Goal: Information Seeking & Learning: Find specific fact

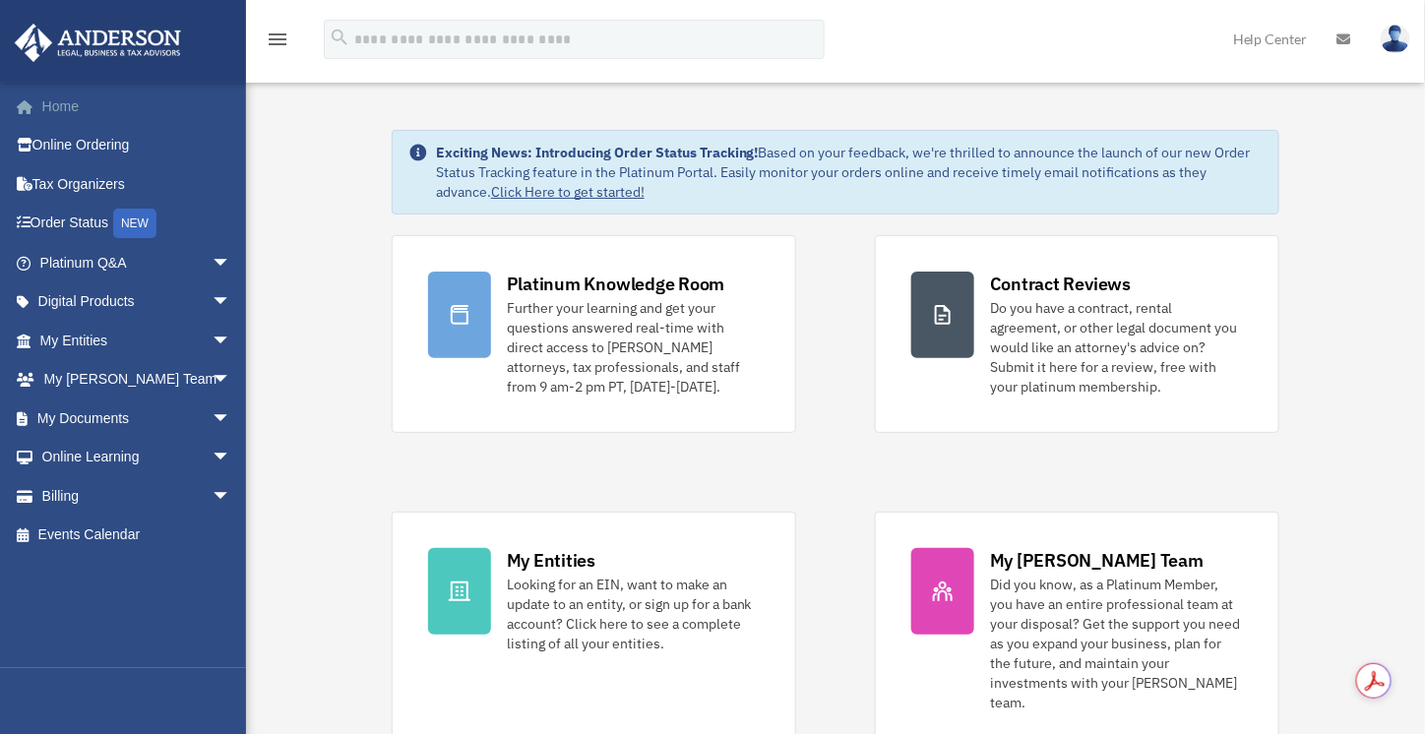
click at [85, 110] on link "Home" at bounding box center [137, 106] width 247 height 39
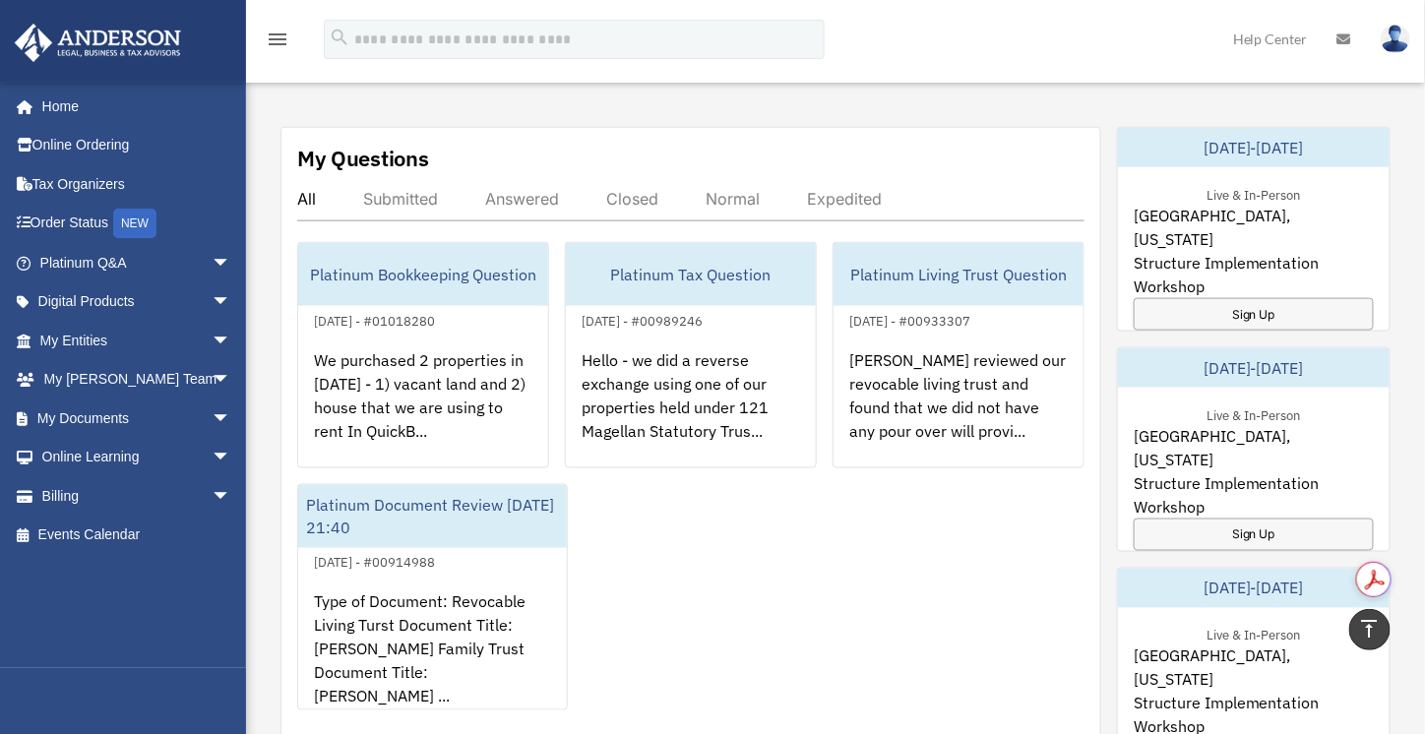
scroll to position [655, 0]
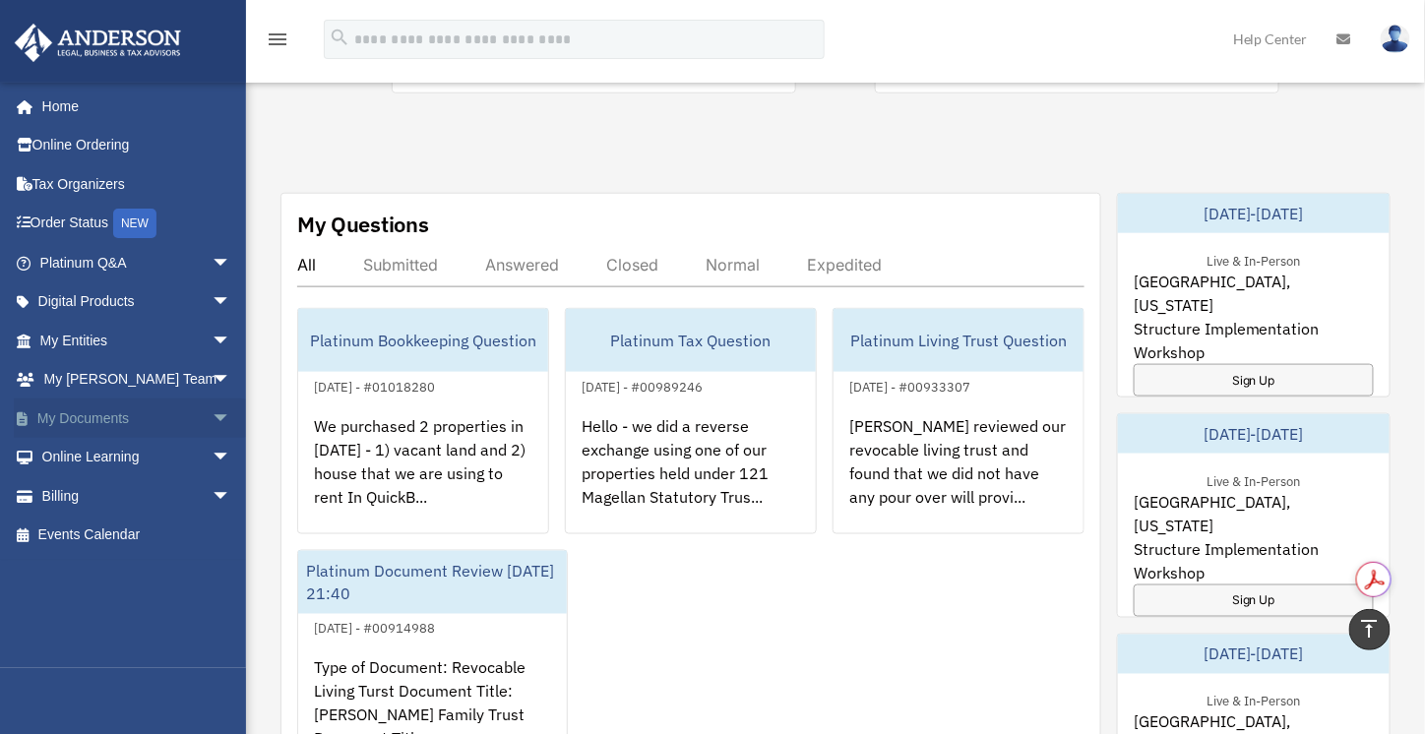
click at [179, 420] on link "My Documents arrow_drop_down" at bounding box center [137, 418] width 247 height 39
click at [212, 416] on span "arrow_drop_down" at bounding box center [231, 419] width 39 height 40
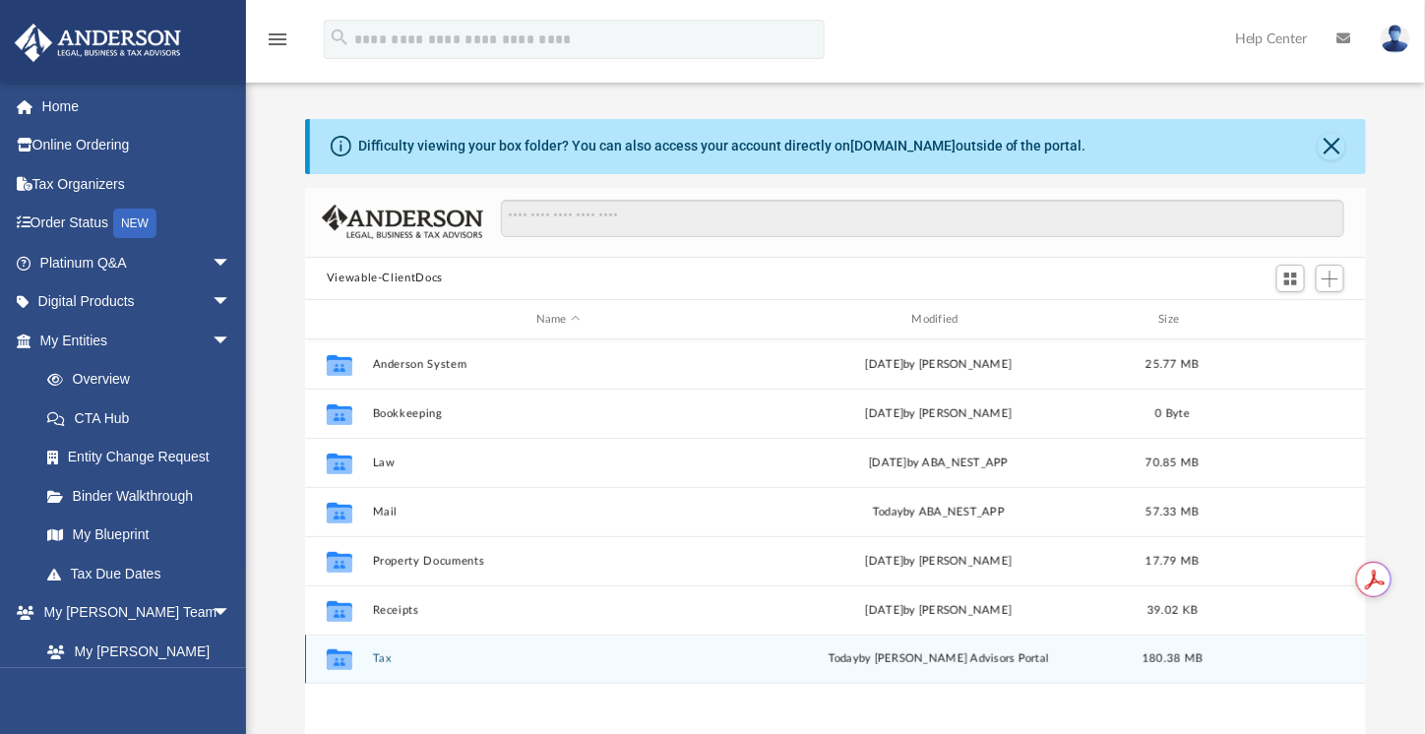
scroll to position [163, 0]
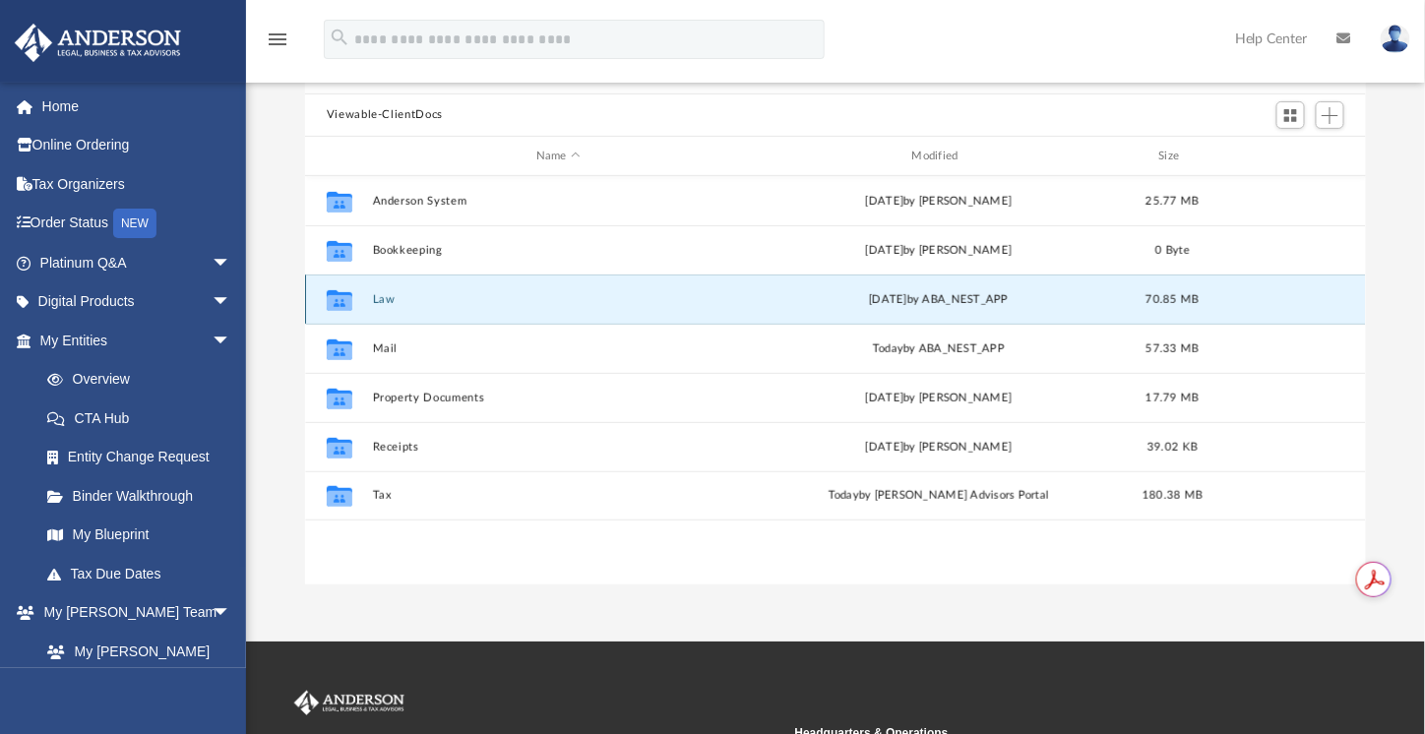
click at [388, 299] on button "Law" at bounding box center [558, 299] width 372 height 13
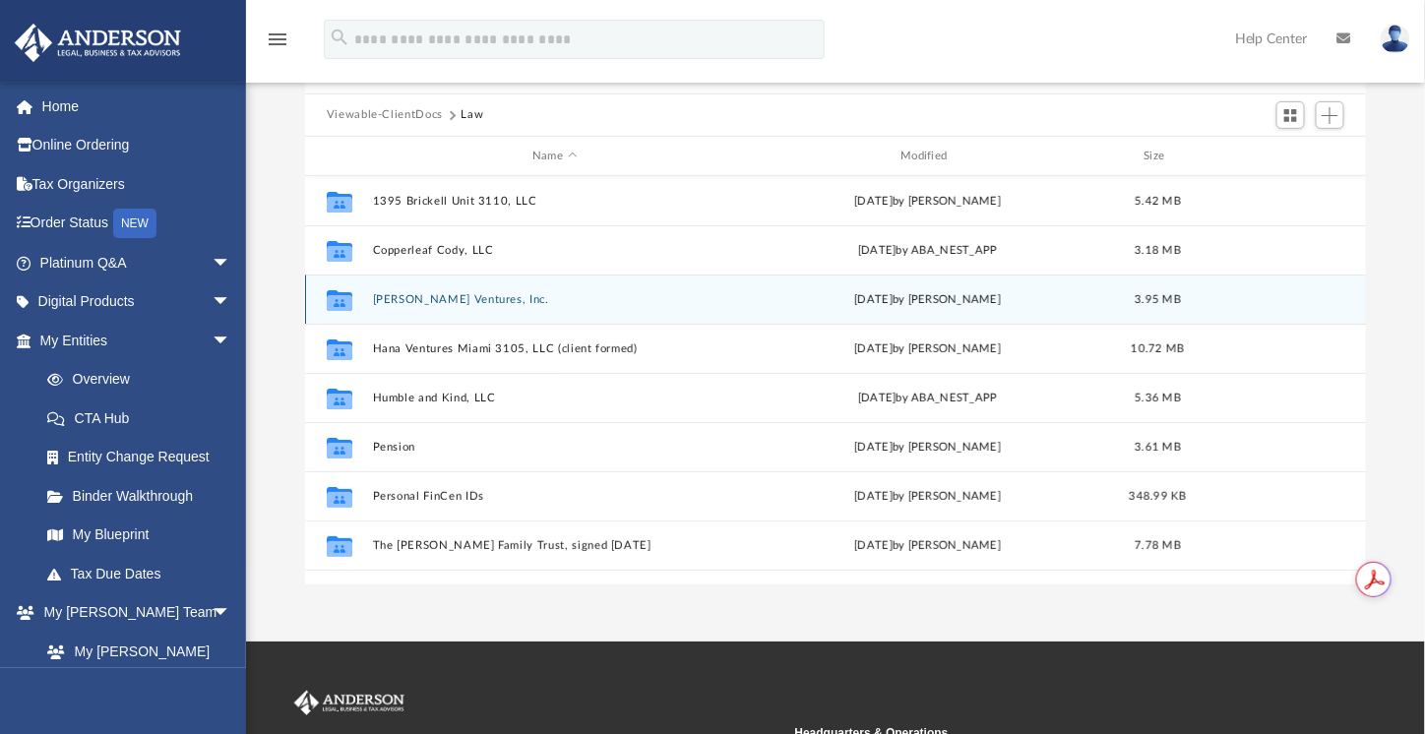
click at [446, 287] on div "Collaborated Folder Hale Ventures, Inc. Tue Feb 4 2025 by Jamie Bucao 3.95 MB" at bounding box center [836, 299] width 1062 height 49
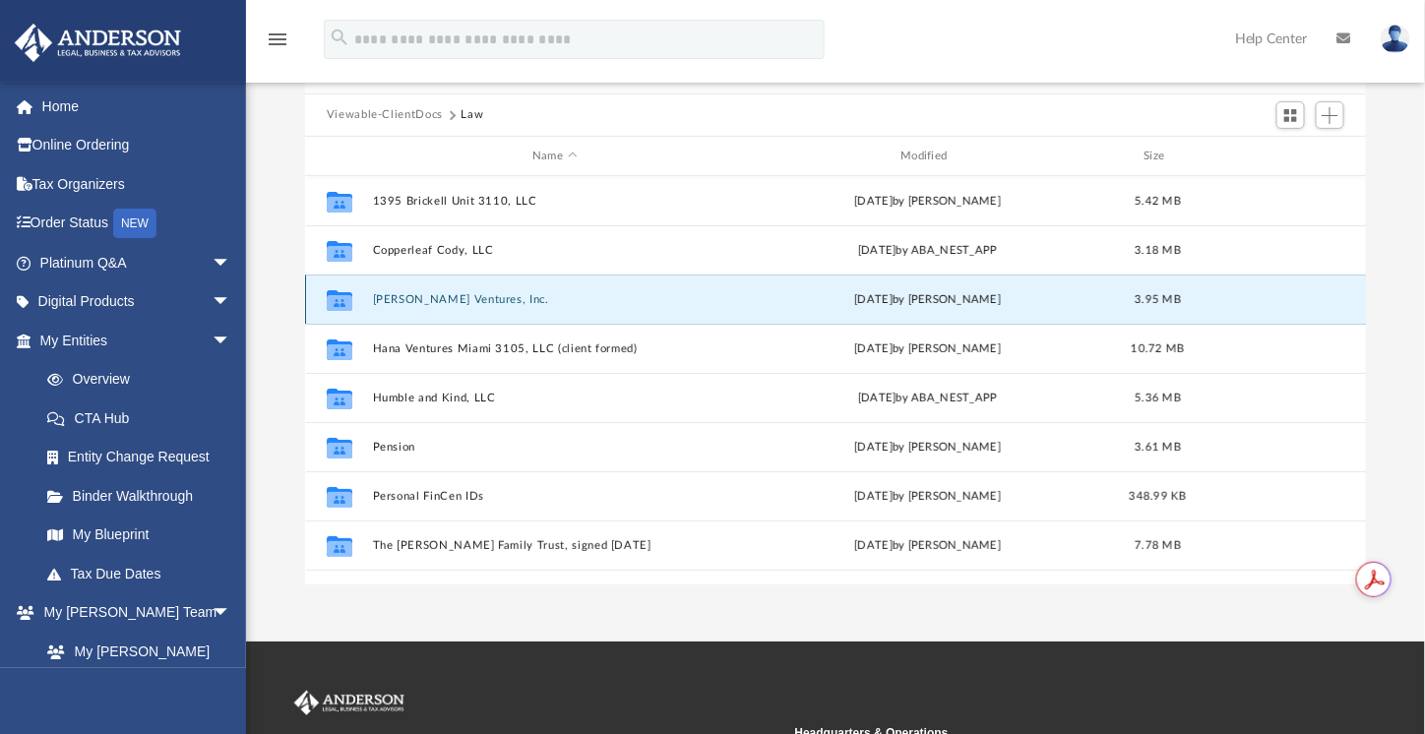
click at [449, 296] on button "[PERSON_NAME] Ventures, Inc." at bounding box center [554, 299] width 364 height 13
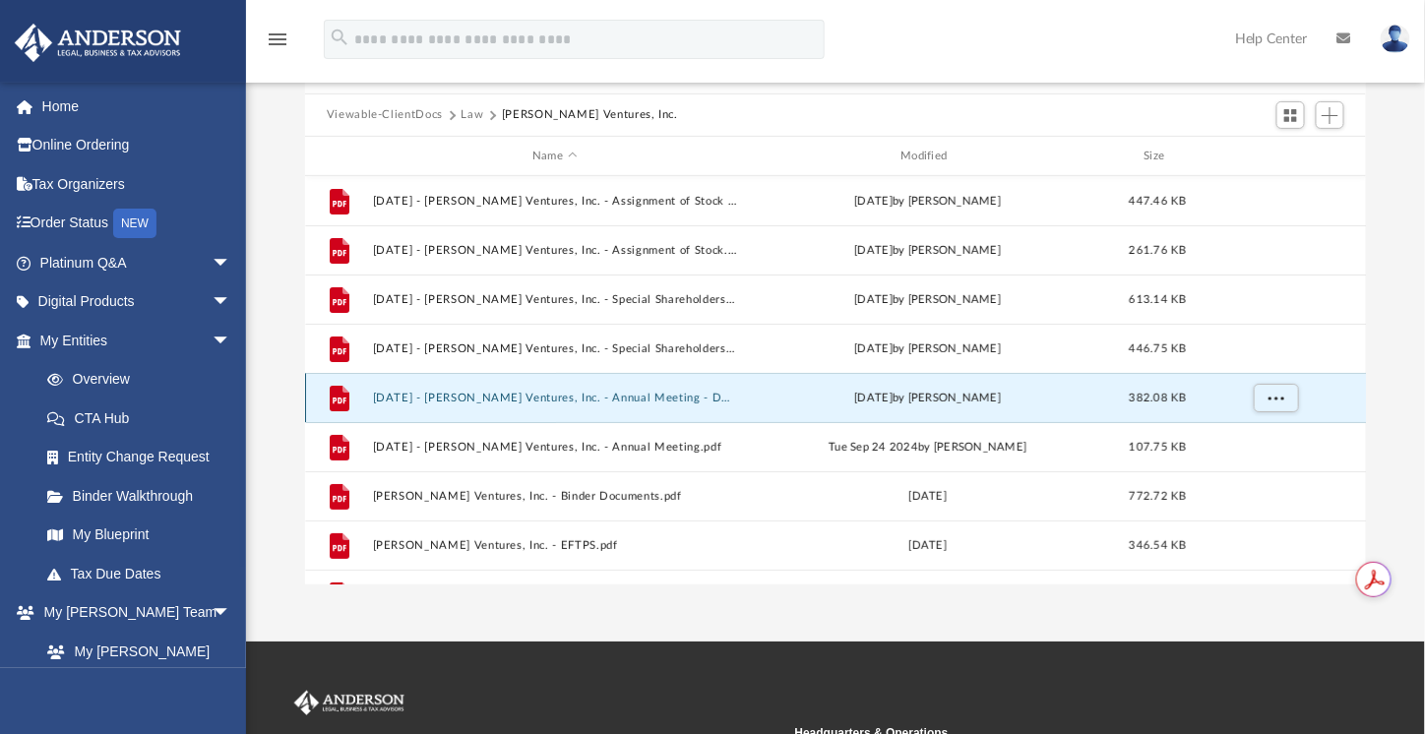
click at [642, 401] on button "2024.09.20 - Hale Ventures, Inc. - Annual Meeting - DocuSigned.pdf" at bounding box center [554, 398] width 364 height 13
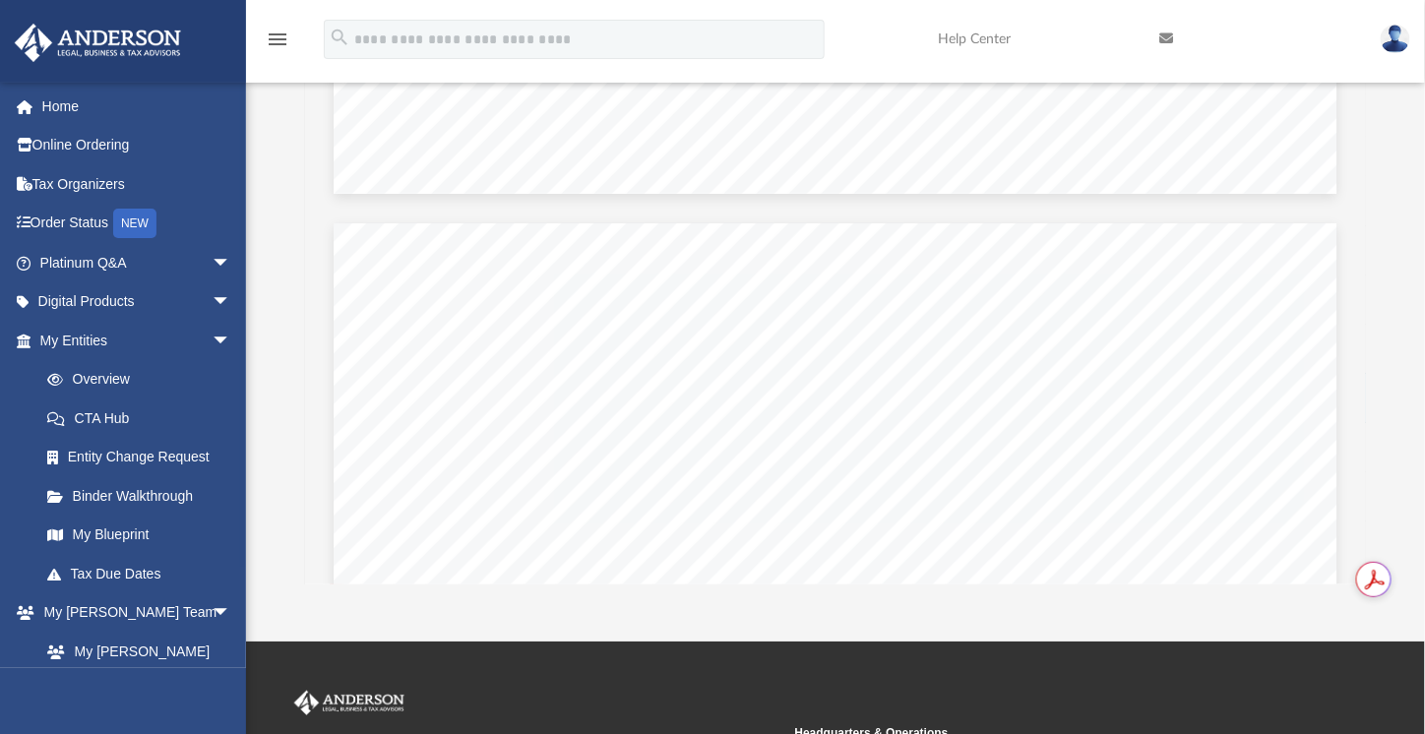
scroll to position [5248, 0]
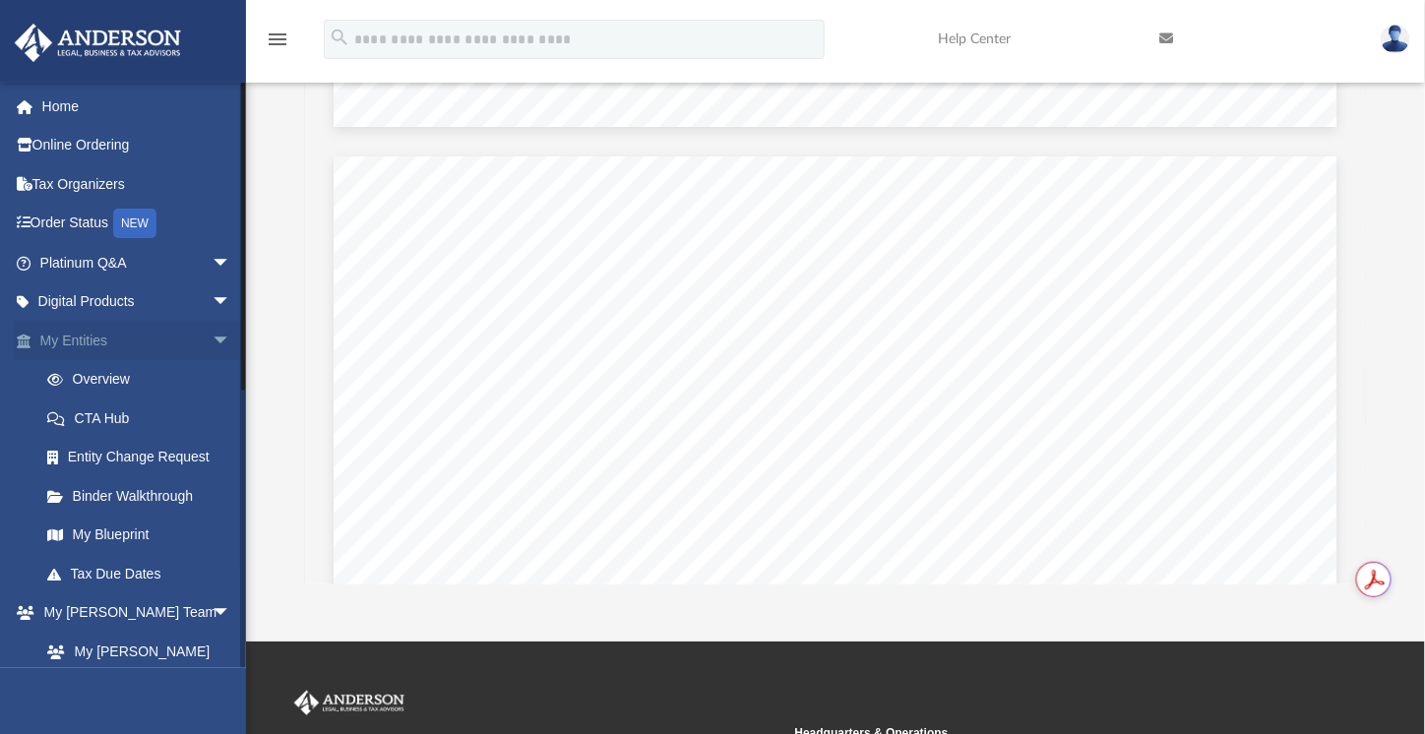
click at [212, 339] on span "arrow_drop_down" at bounding box center [231, 341] width 39 height 40
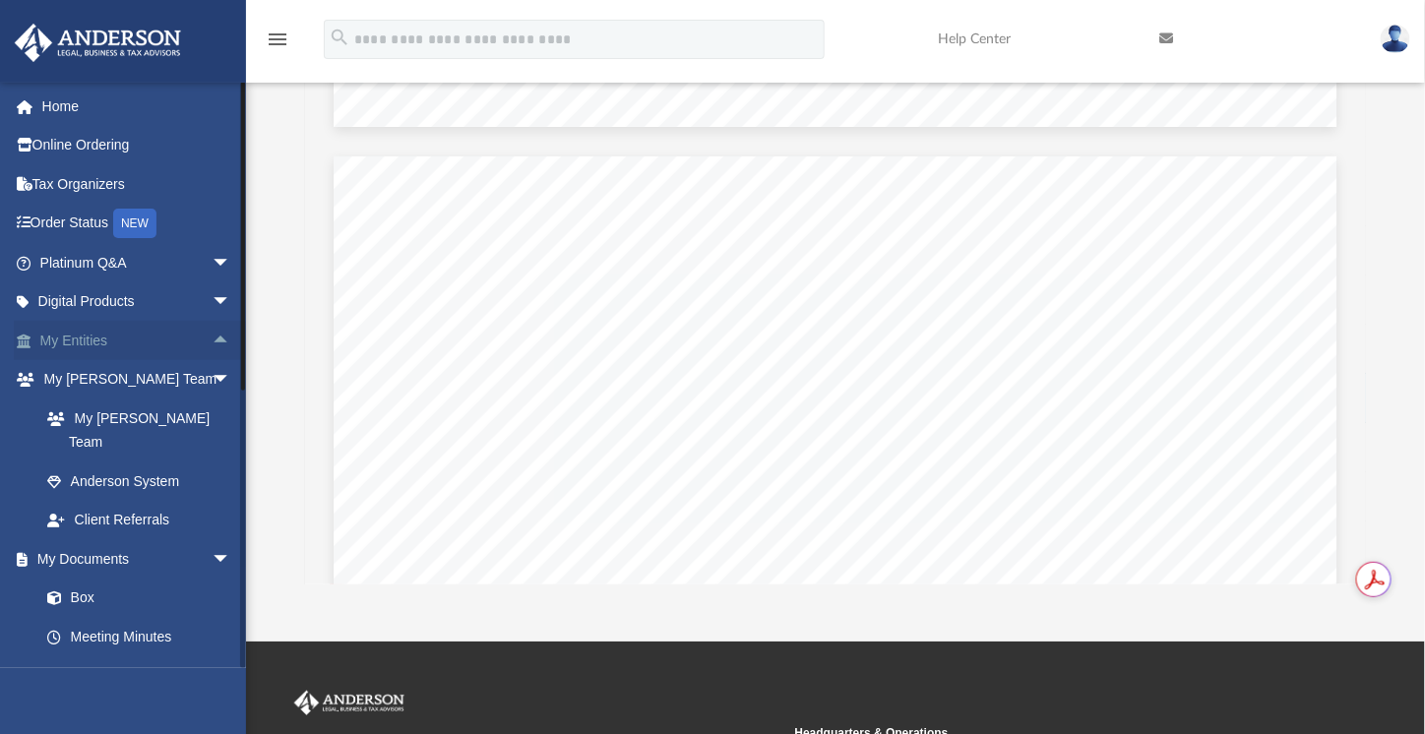
click at [216, 340] on span "arrow_drop_up" at bounding box center [231, 341] width 39 height 40
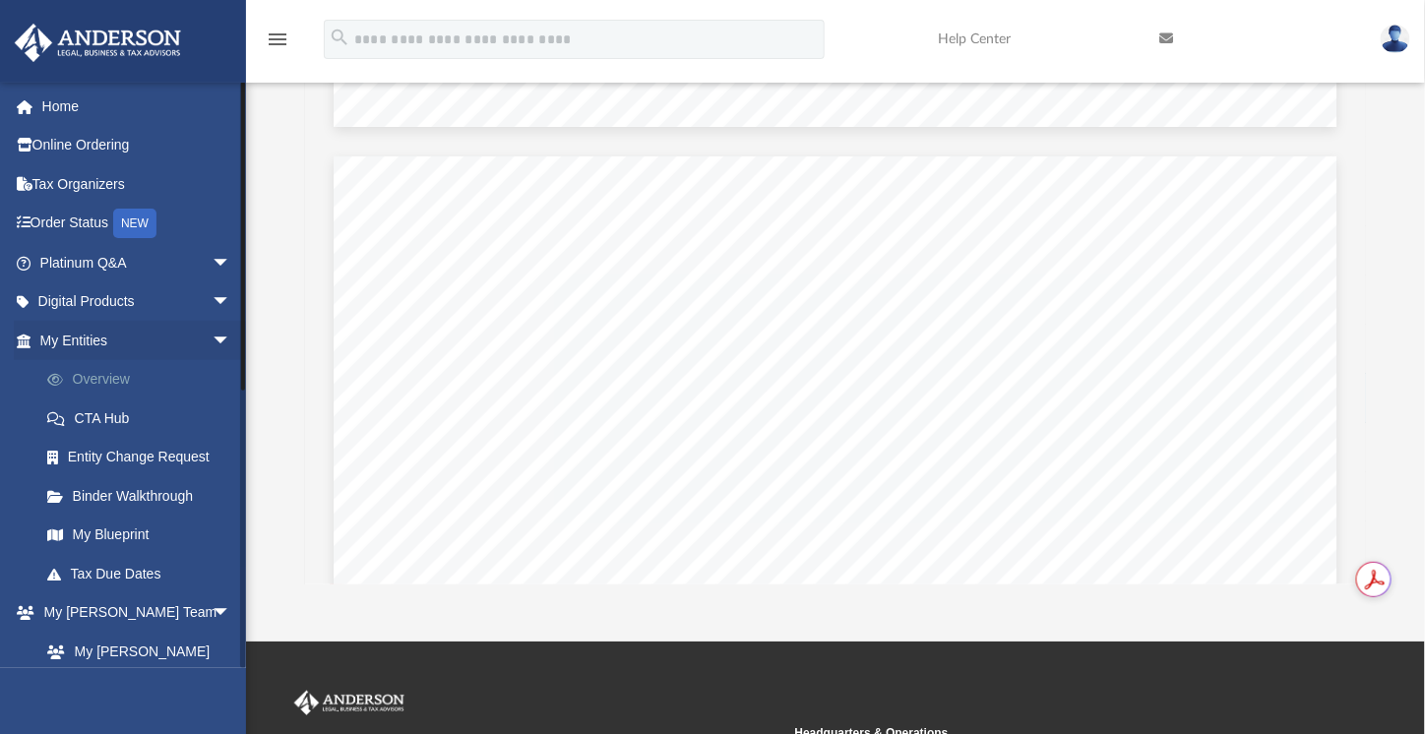
click at [142, 383] on link "Overview" at bounding box center [144, 379] width 233 height 39
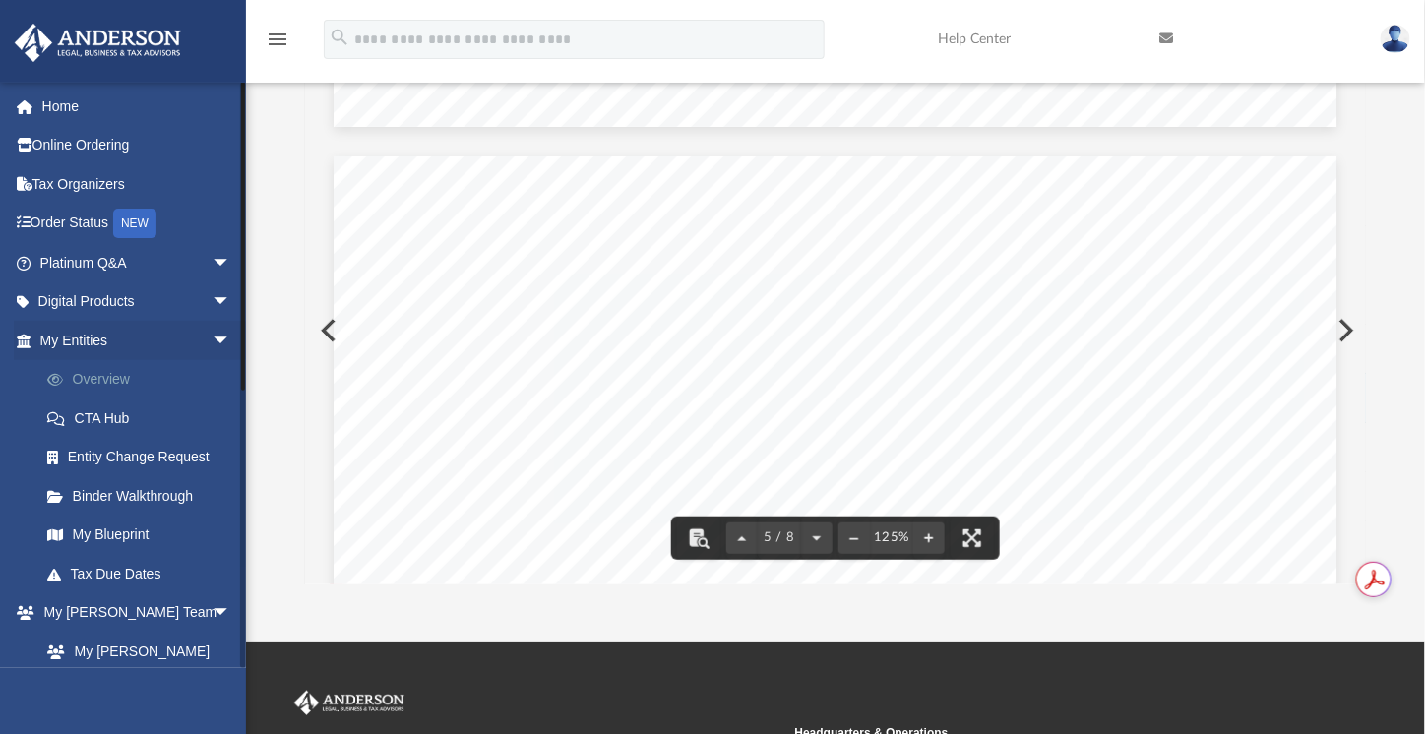
click at [128, 374] on link "Overview" at bounding box center [144, 379] width 233 height 39
click at [104, 378] on link "Overview" at bounding box center [144, 379] width 233 height 39
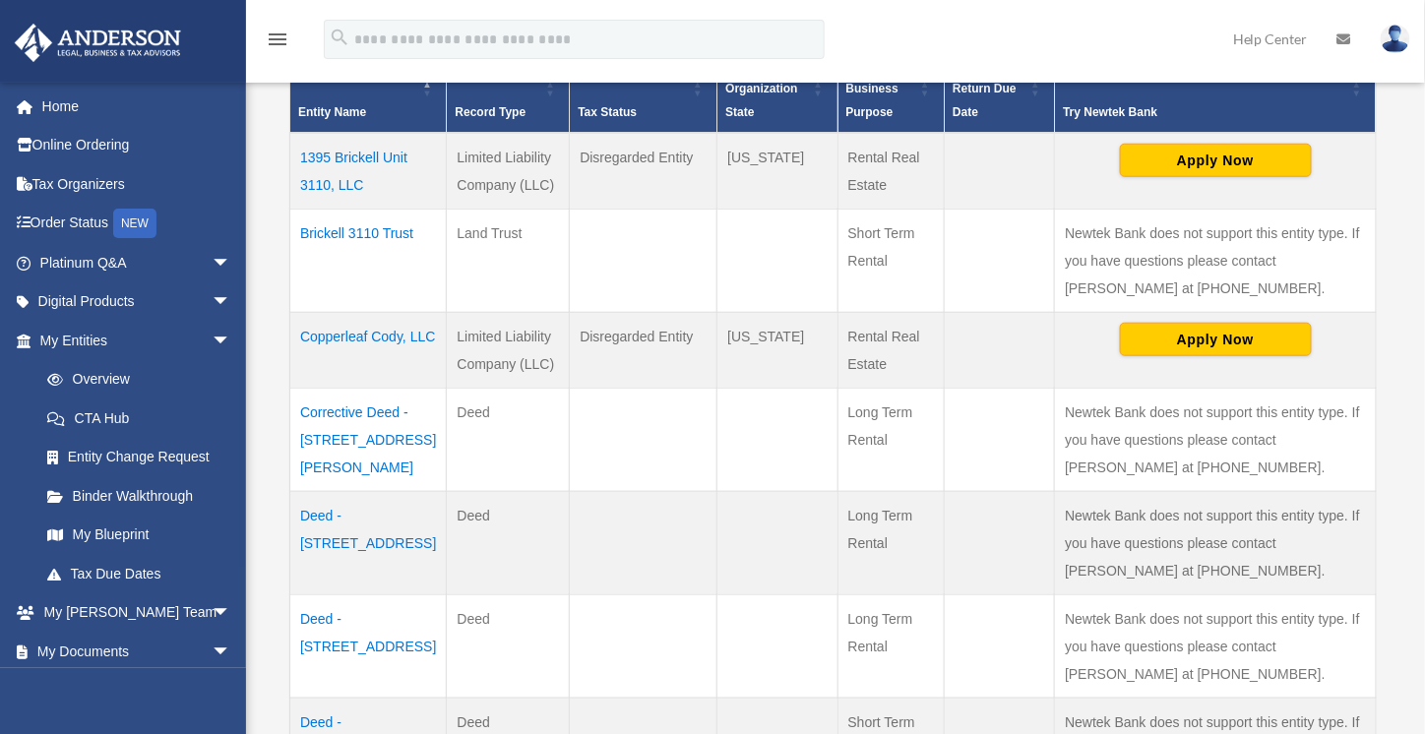
scroll to position [492, 0]
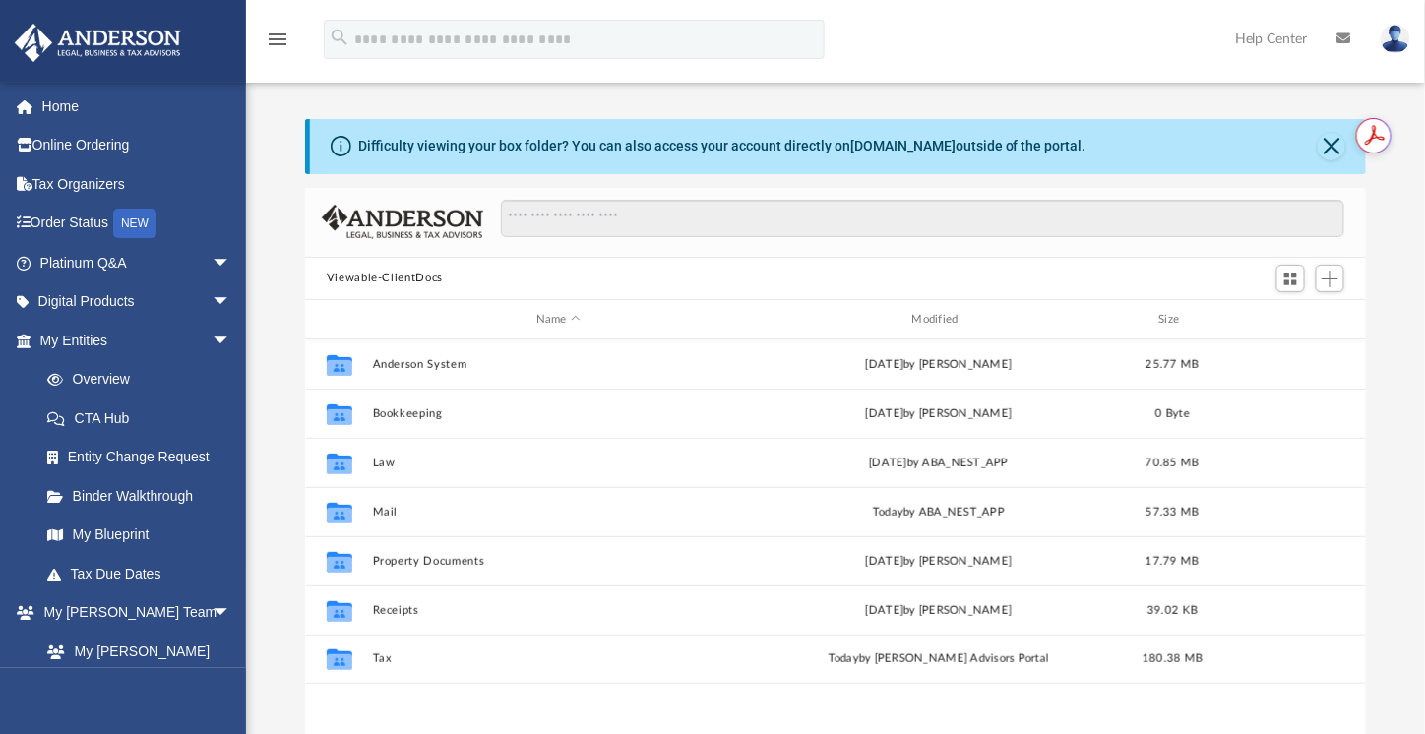
scroll to position [432, 1047]
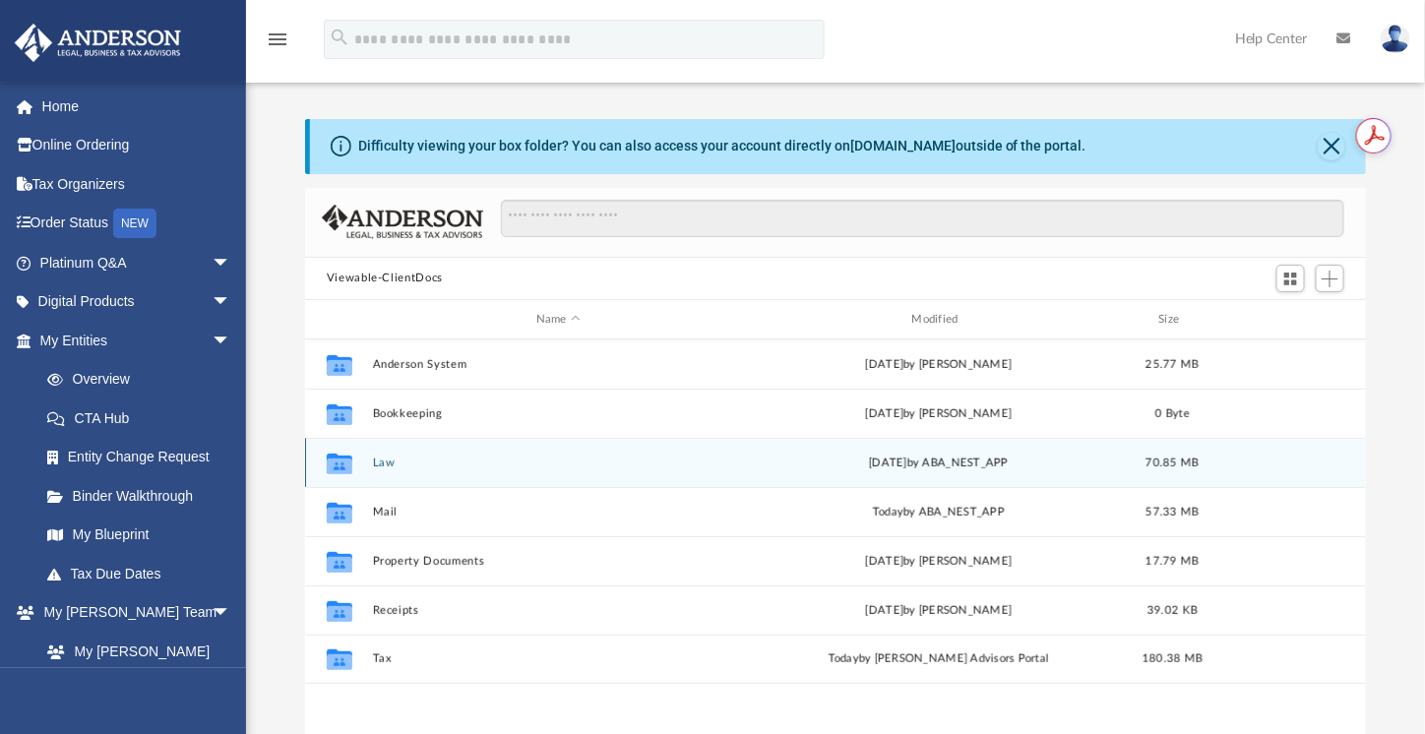
click at [710, 468] on button "Law" at bounding box center [558, 463] width 372 height 13
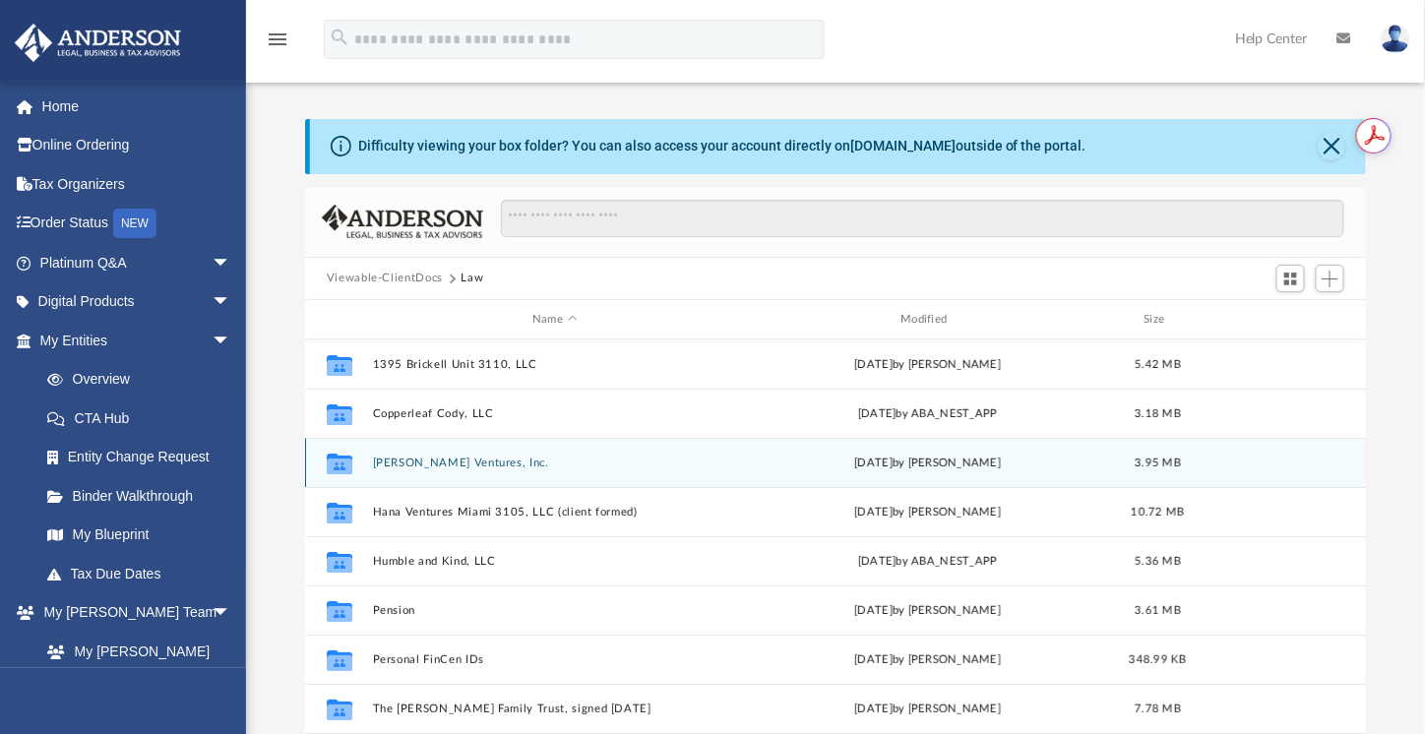
click at [686, 471] on div "Collaborated Folder Hale Ventures, Inc. Tue Feb 4 2025 by Jamie Bucao 3.95 MB" at bounding box center [836, 462] width 1062 height 49
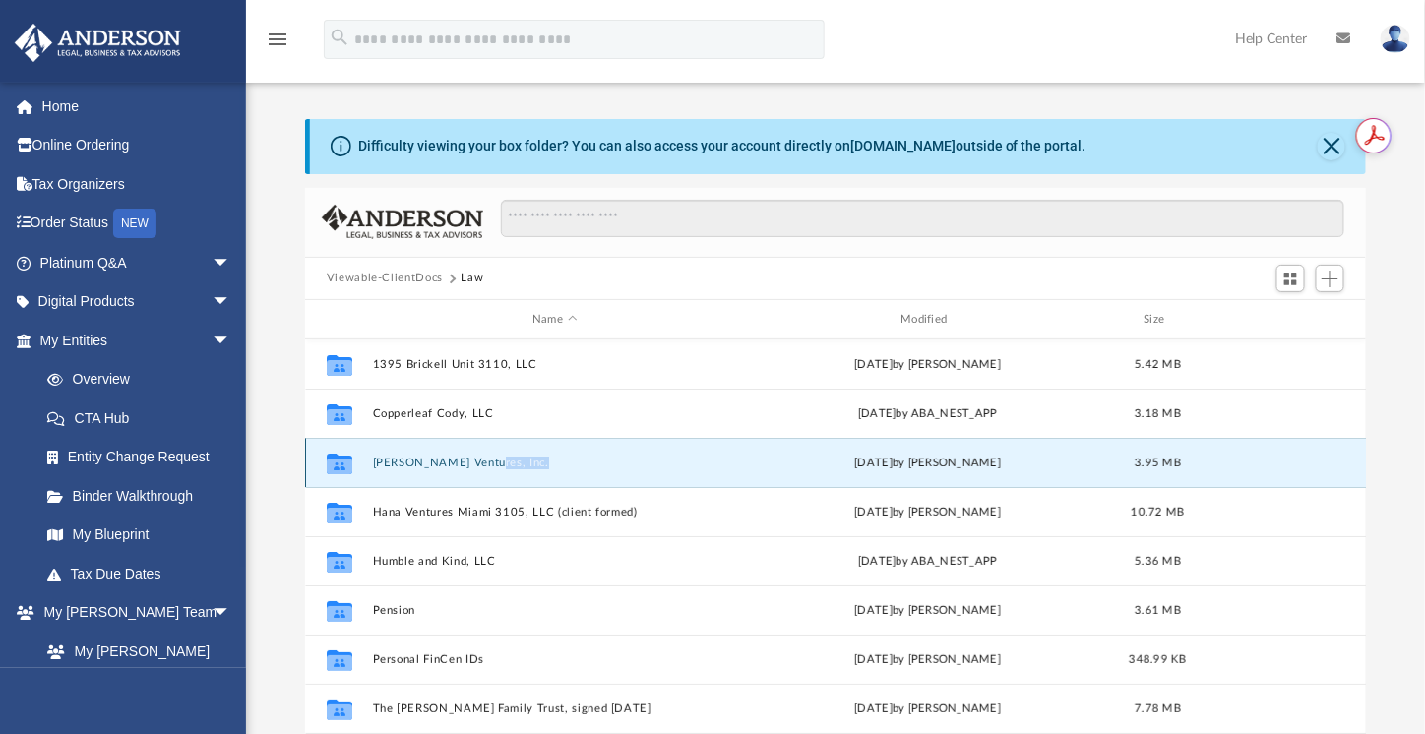
click at [686, 471] on div "Collaborated Folder Hale Ventures, Inc. Tue Feb 4 2025 by Jamie Bucao 3.95 MB" at bounding box center [836, 462] width 1062 height 49
click at [459, 459] on button "[PERSON_NAME] Ventures, Inc." at bounding box center [554, 463] width 364 height 13
click at [475, 465] on button "[PERSON_NAME] Ventures, Inc." at bounding box center [554, 463] width 364 height 13
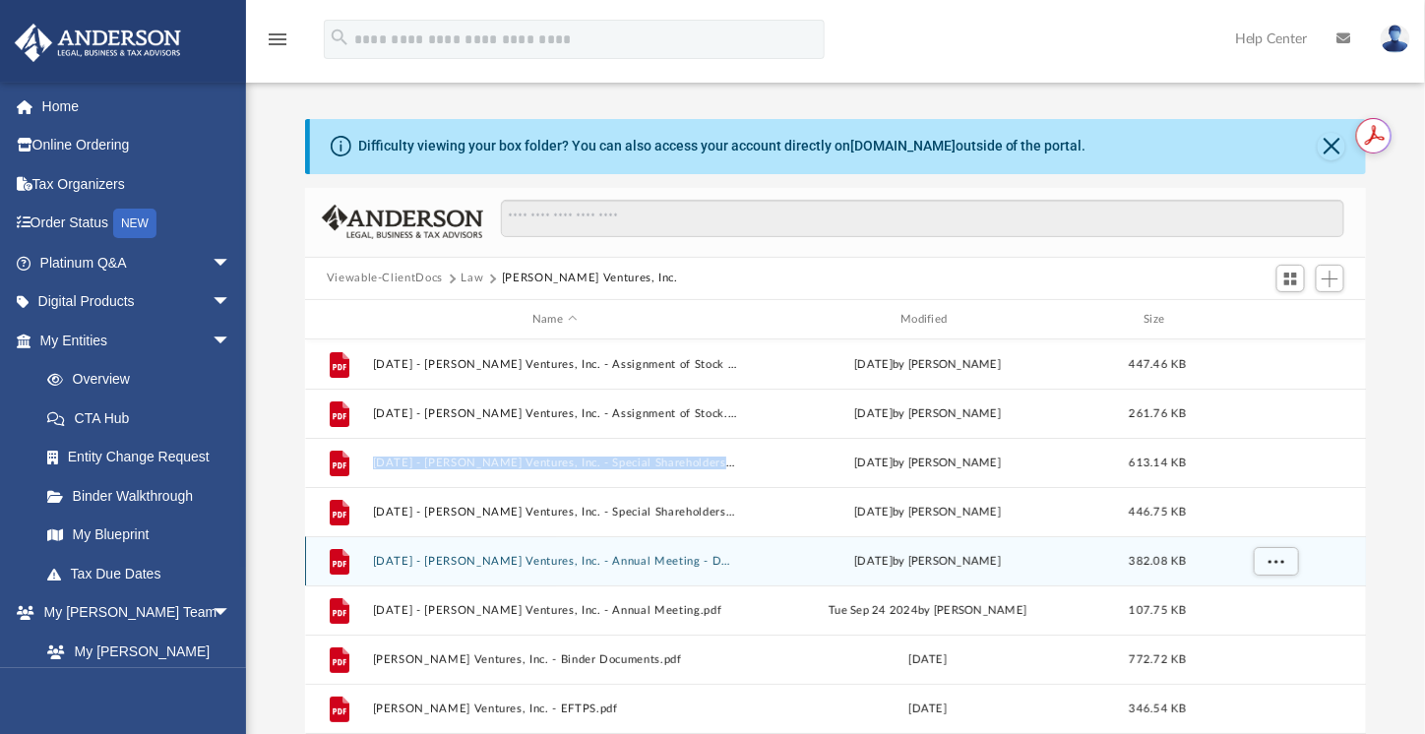
click at [709, 560] on button "2024.09.20 - Hale Ventures, Inc. - Annual Meeting - DocuSigned.pdf" at bounding box center [554, 561] width 364 height 13
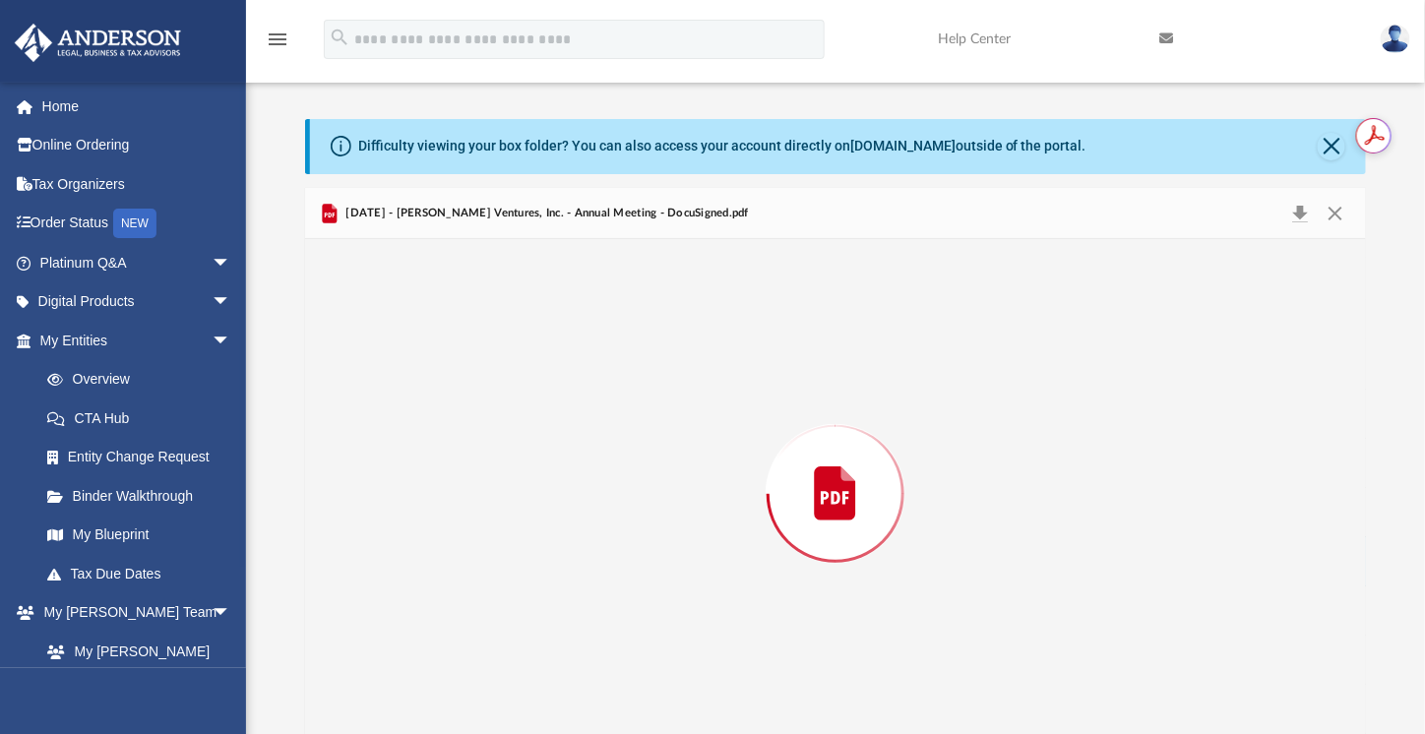
scroll to position [13, 0]
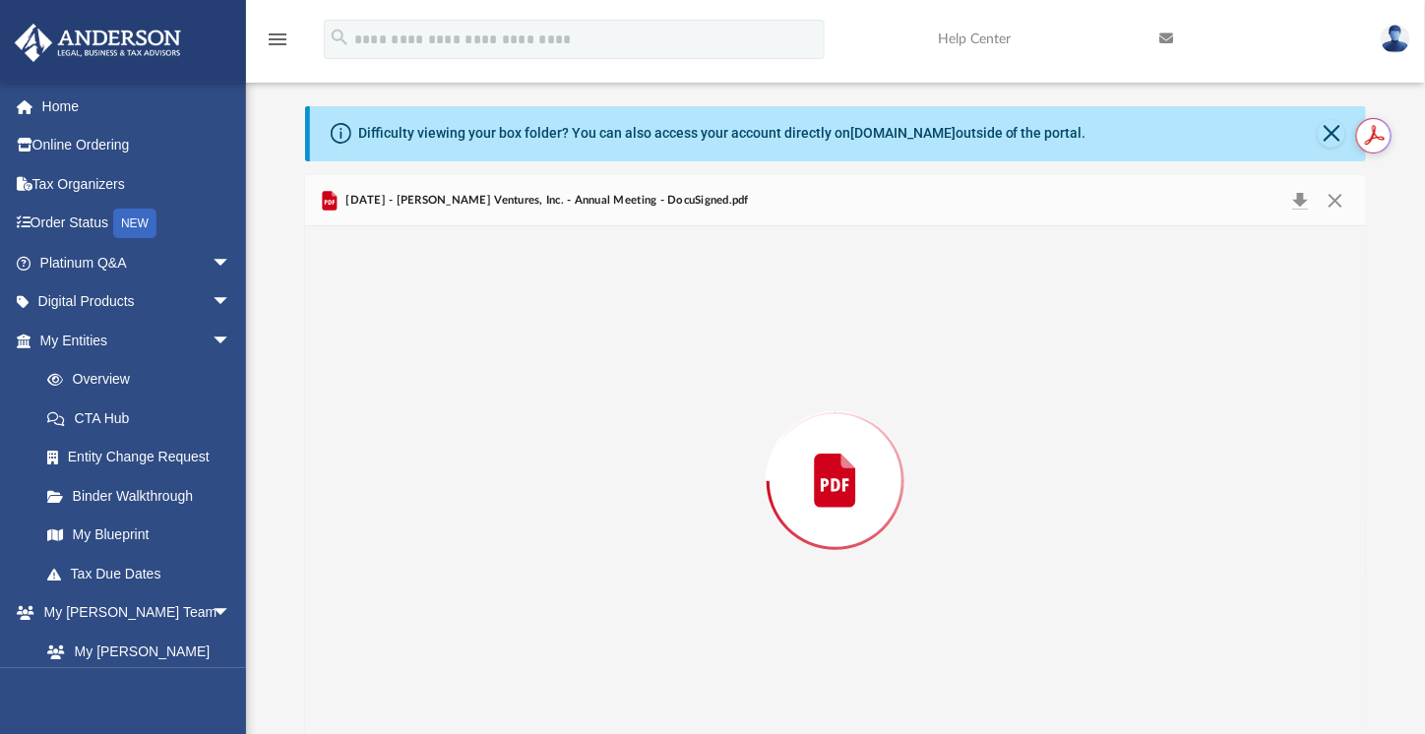
click at [709, 560] on div "Preview" at bounding box center [835, 480] width 1061 height 508
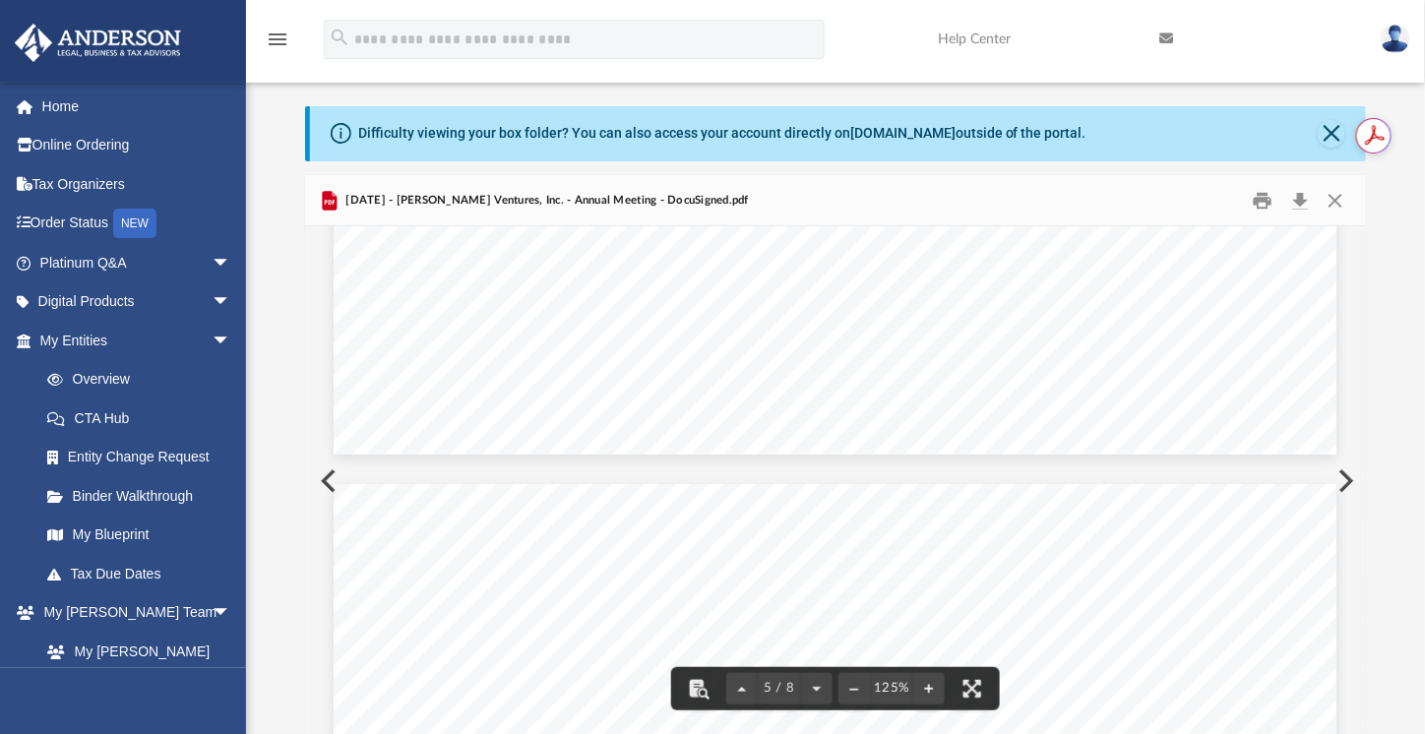
scroll to position [5150, 0]
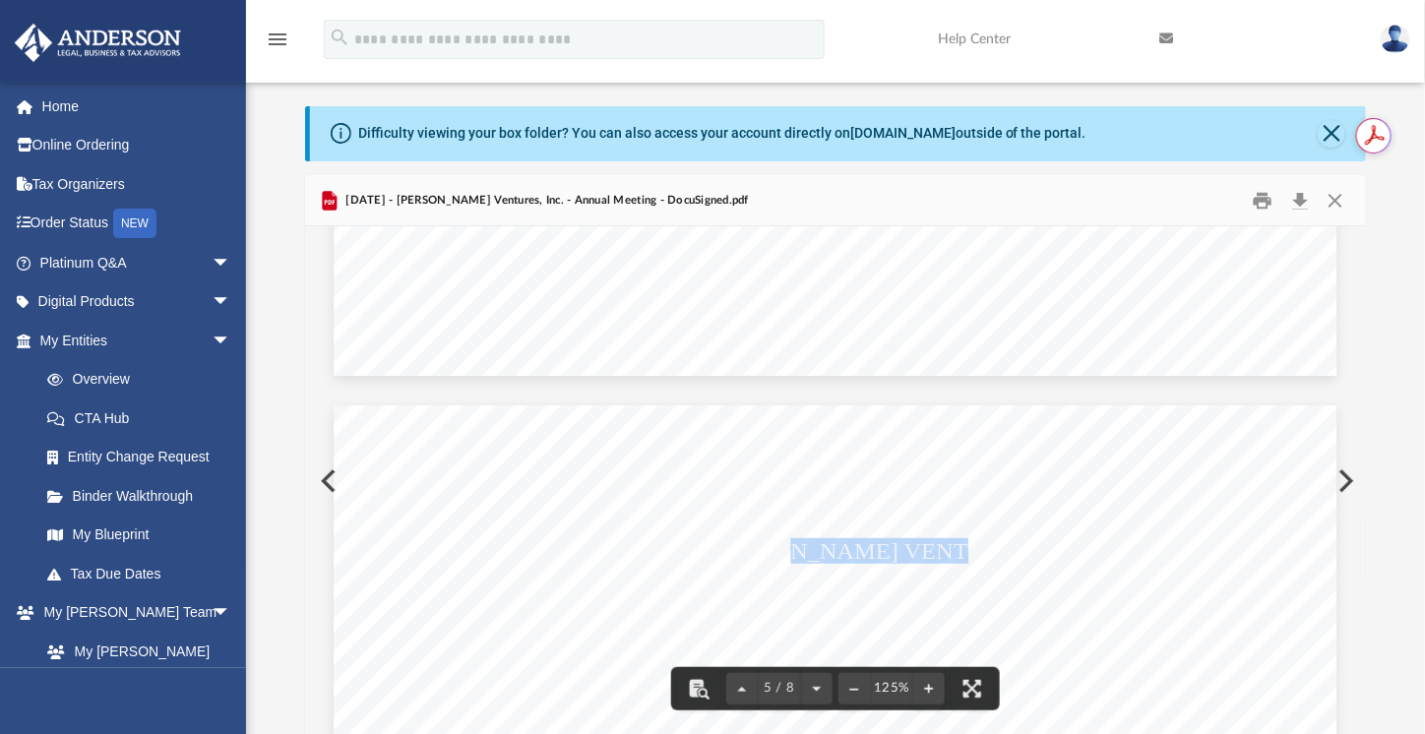
drag, startPoint x: 952, startPoint y: 552, endPoint x: 785, endPoint y: 552, distance: 166.3
click at [785, 552] on span "HALE VENTURES, INC." at bounding box center [899, 551] width 382 height 23
click at [946, 547] on span "HALE VENTURES, INC." at bounding box center [899, 551] width 382 height 23
click at [951, 550] on span "HALE VENTURES, INC." at bounding box center [899, 551] width 382 height 23
drag, startPoint x: 948, startPoint y: 552, endPoint x: 723, endPoint y: 552, distance: 224.4
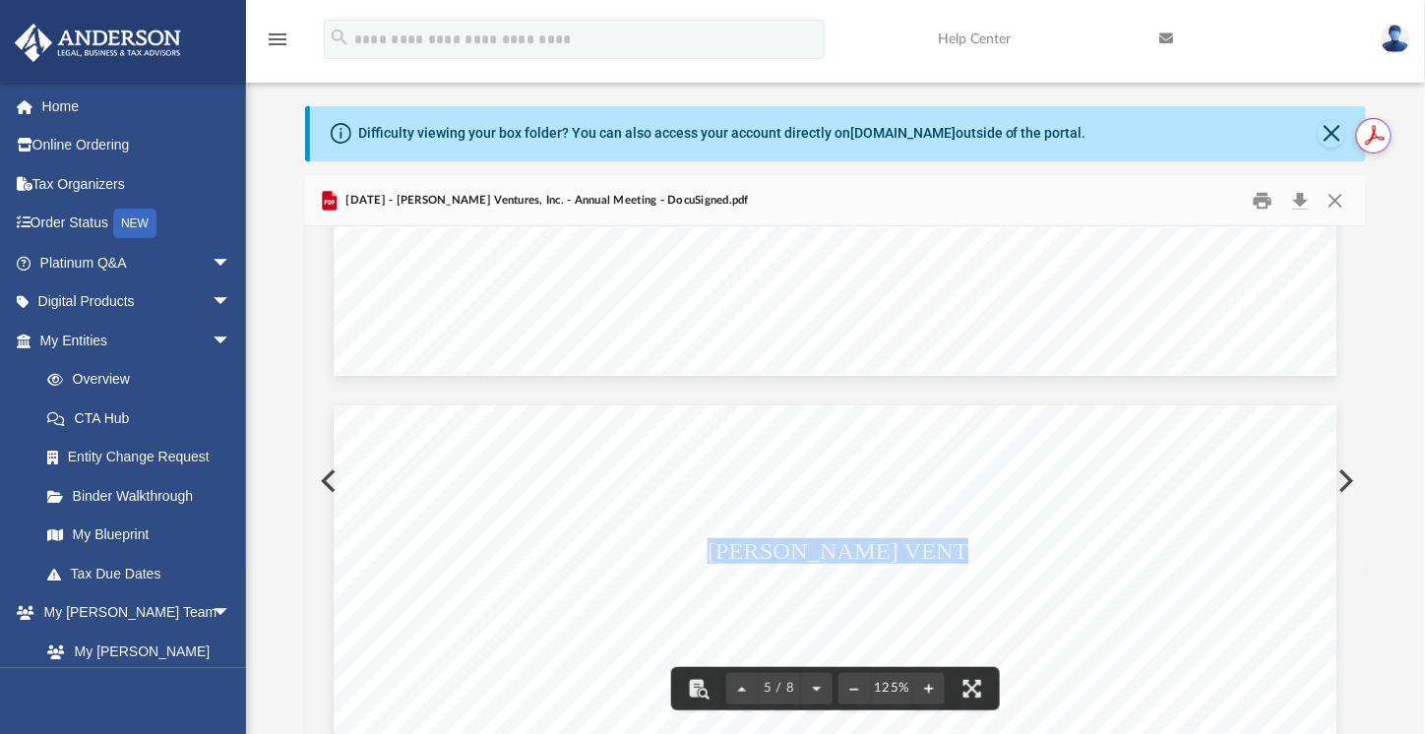
click at [708, 552] on span "HALE VENTURES, INC." at bounding box center [899, 551] width 382 height 23
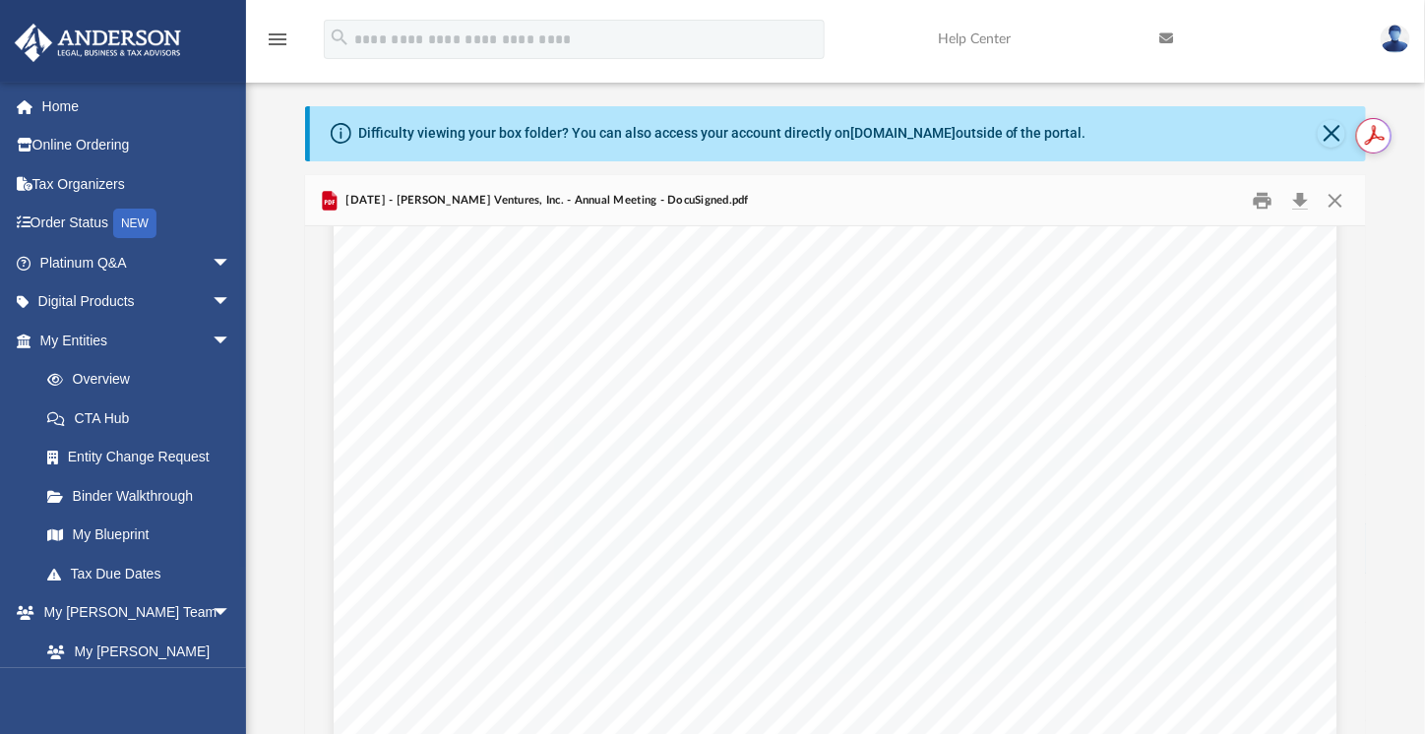
scroll to position [6134, 0]
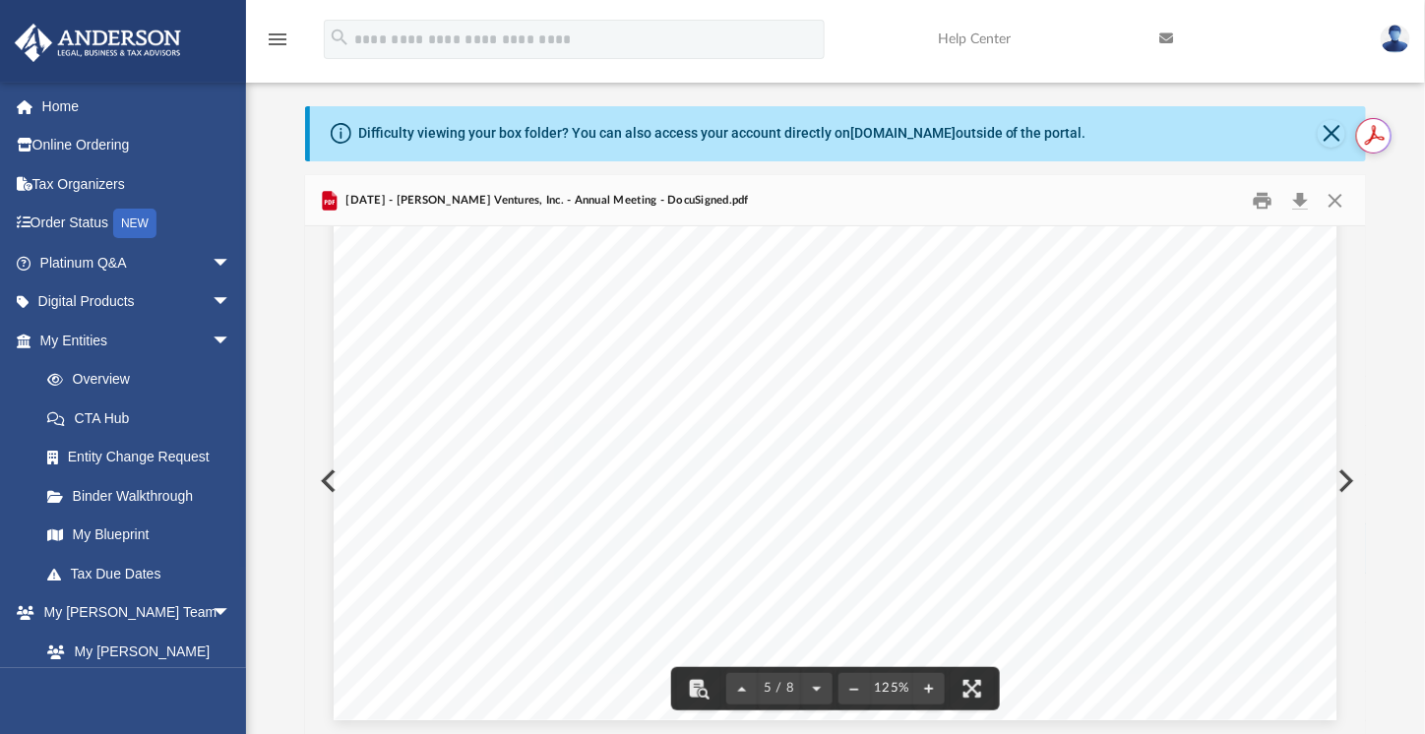
drag, startPoint x: 745, startPoint y: 442, endPoint x: 425, endPoint y: 388, distance: 324.4
click at [478, 409] on div "MINUTES OF THE ANNUAL MEETING OF DIRECTORS OF HALE VENTURES, INC. A CALIFORNIA …" at bounding box center [836, 70] width 1004 height 1299
click at [458, 401] on span "Continuation of Anderson Company Assistance Program" at bounding box center [693, 399] width 483 height 18
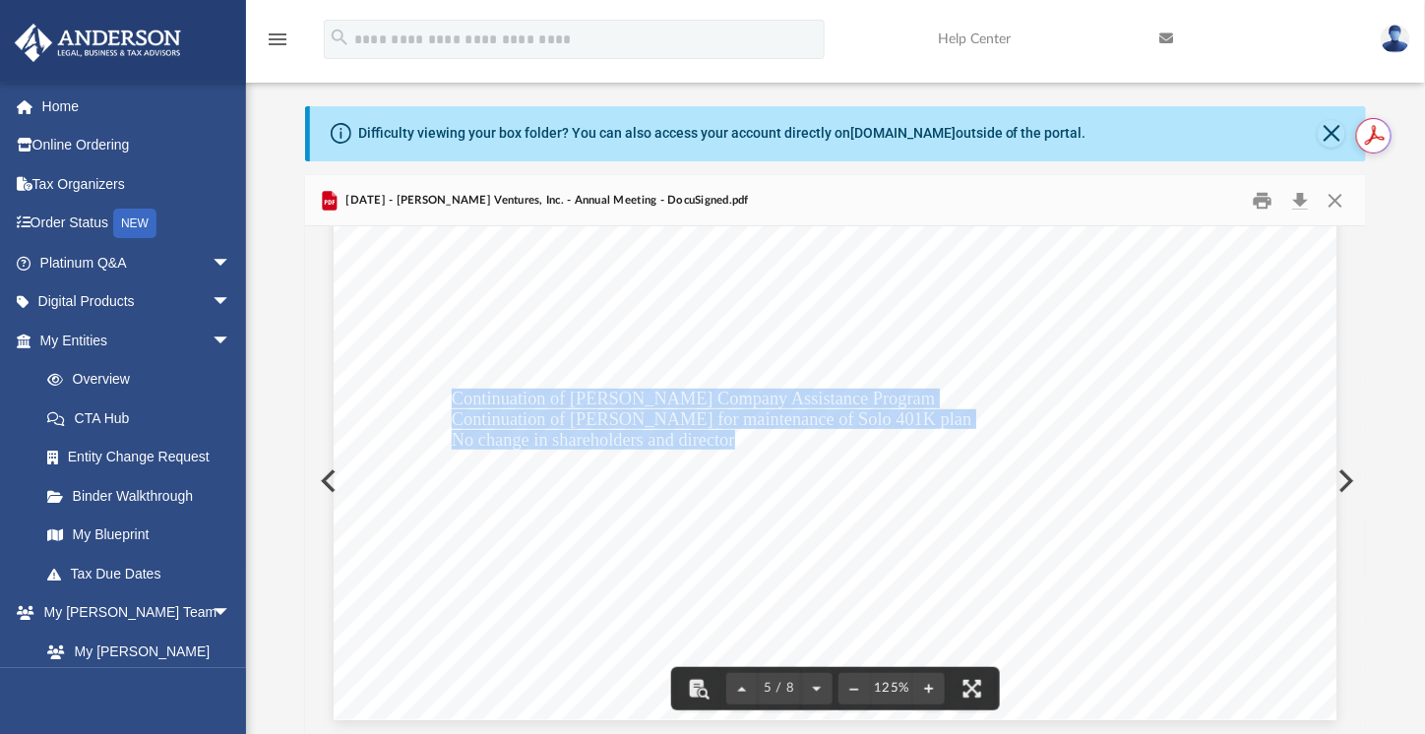
drag, startPoint x: 449, startPoint y: 400, endPoint x: 730, endPoint y: 436, distance: 283.8
click at [730, 436] on div "MINUTES OF THE ANNUAL MEETING OF DIRECTORS OF HALE VENTURES, INC. A CALIFORNIA …" at bounding box center [836, 70] width 1004 height 1299
click at [776, 504] on div "MINUTES OF THE ANNUAL MEETING OF DIRECTORS OF HALE VENTURES, INC. A CALIFORNIA …" at bounding box center [836, 70] width 1004 height 1299
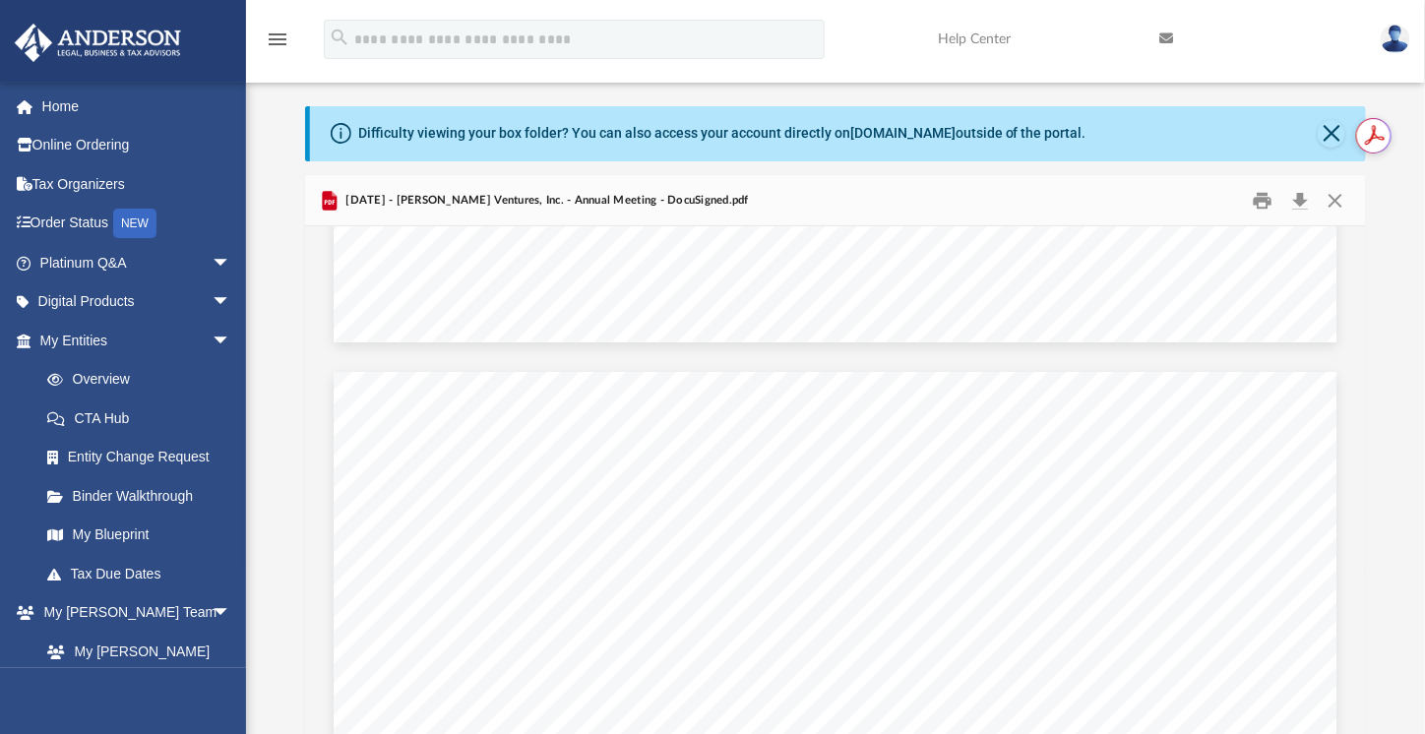
scroll to position [5856, 0]
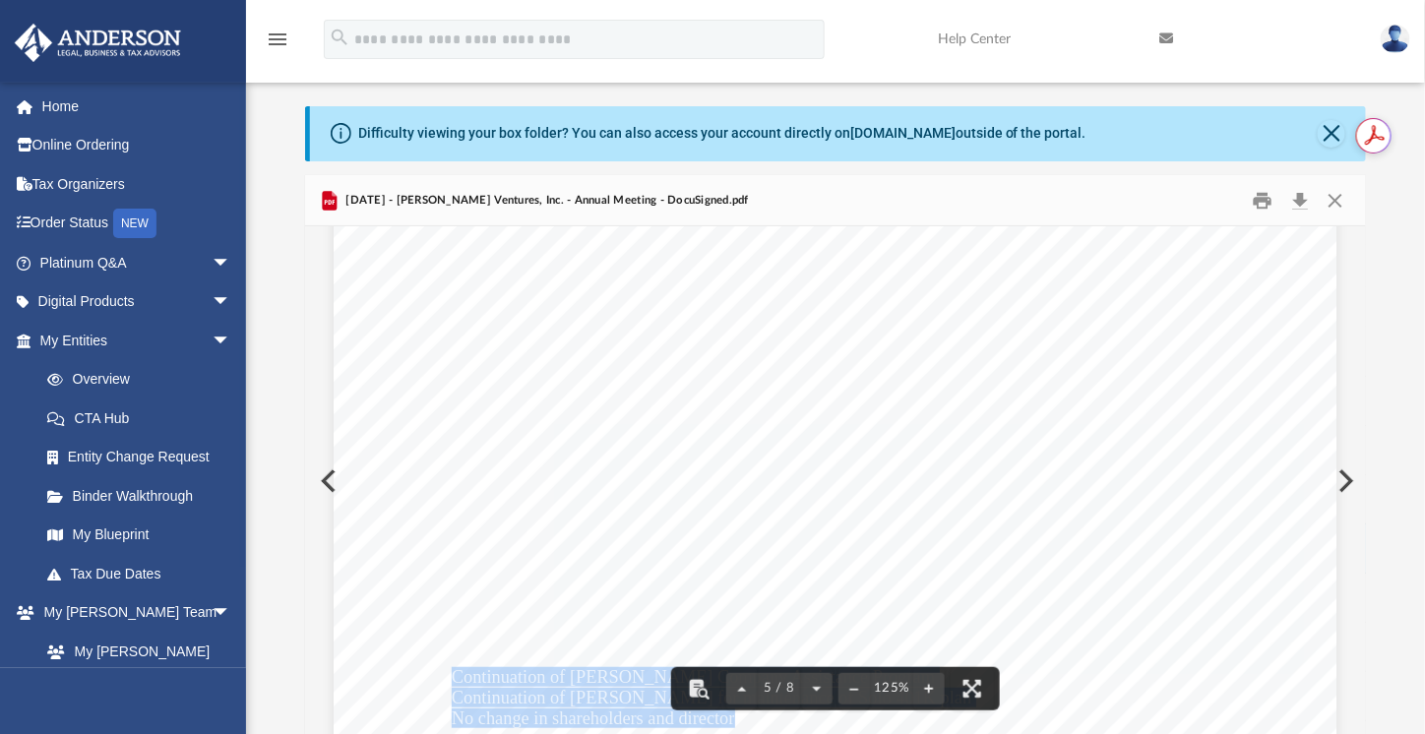
drag, startPoint x: 623, startPoint y: 555, endPoint x: 469, endPoint y: 518, distance: 158.0
click at [469, 518] on div "MINUTES OF THE ANNUAL MEETING OF DIRECTORS OF HALE VENTURES, INC. A CALIFORNIA …" at bounding box center [836, 349] width 1004 height 1299
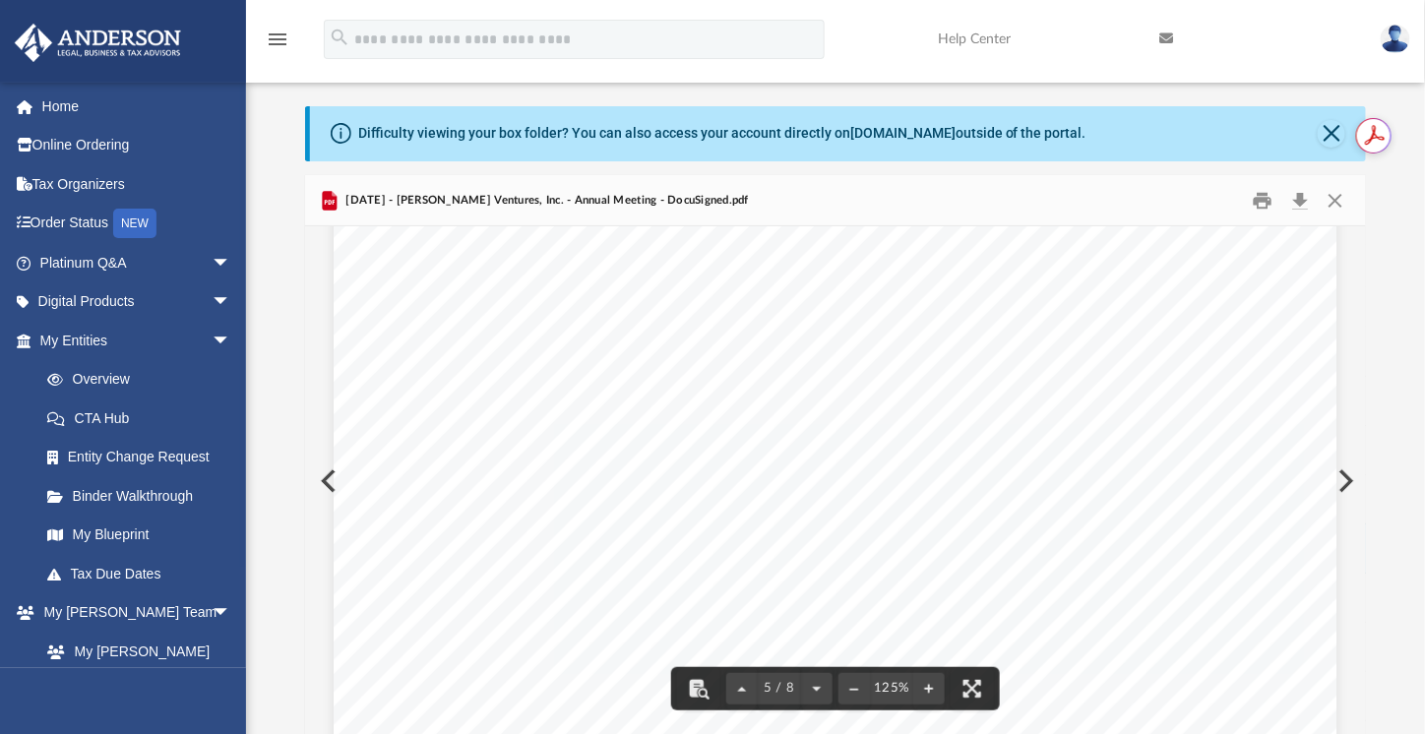
click at [466, 509] on span "Paul Huard, Vice President" at bounding box center [581, 512] width 258 height 18
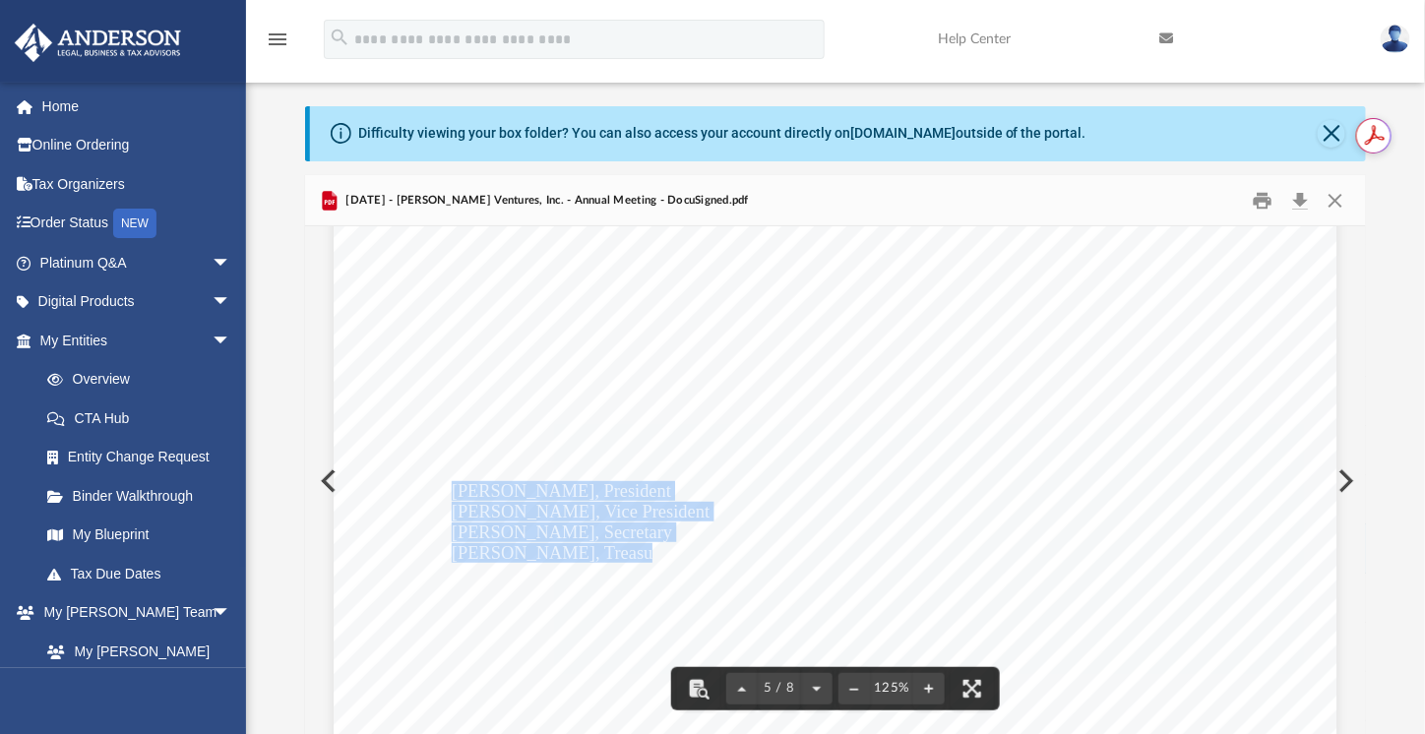
drag, startPoint x: 449, startPoint y: 490, endPoint x: 607, endPoint y: 546, distance: 168.1
click at [607, 546] on div "MINUTES OF THE ANNUAL MEETING OF DIRECTORS OF HALE VENTURES, INC. A CALIFORNIA …" at bounding box center [836, 349] width 1004 height 1299
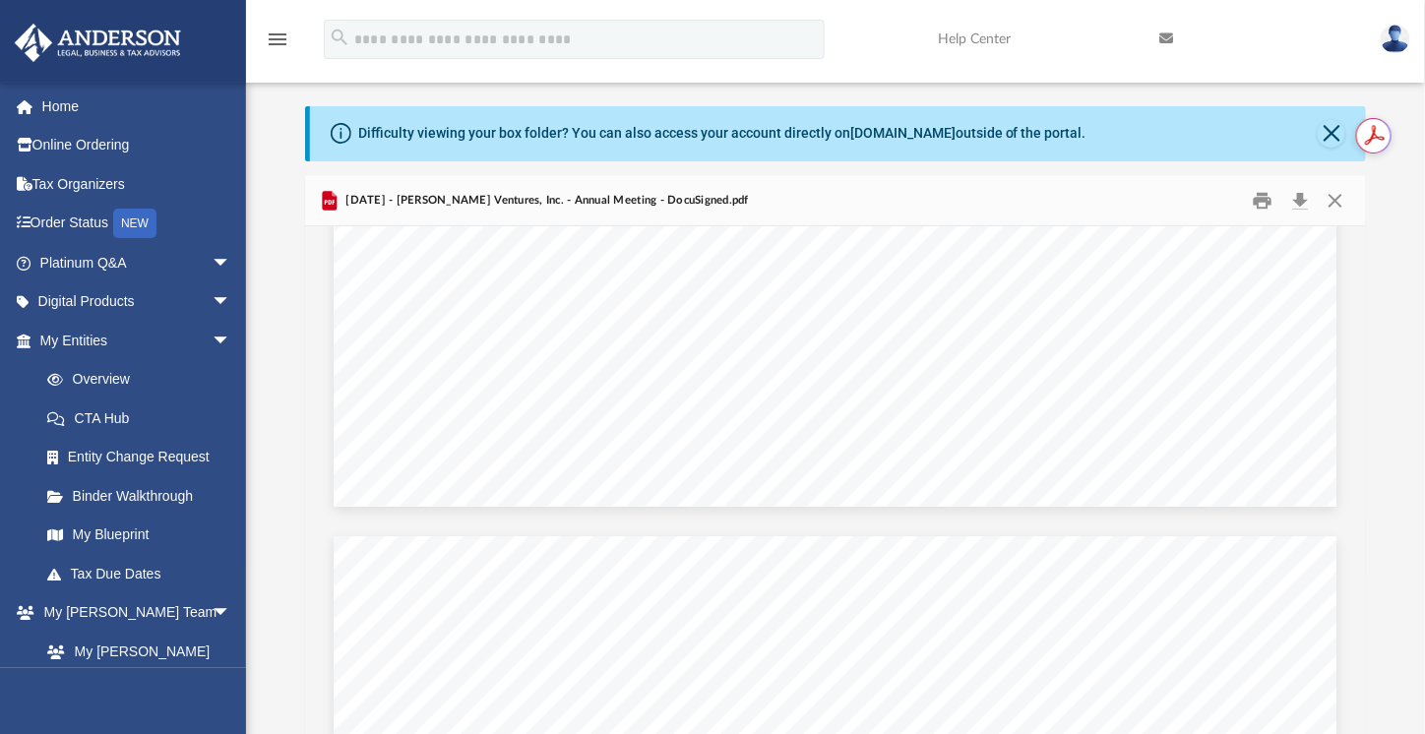
scroll to position [5692, 0]
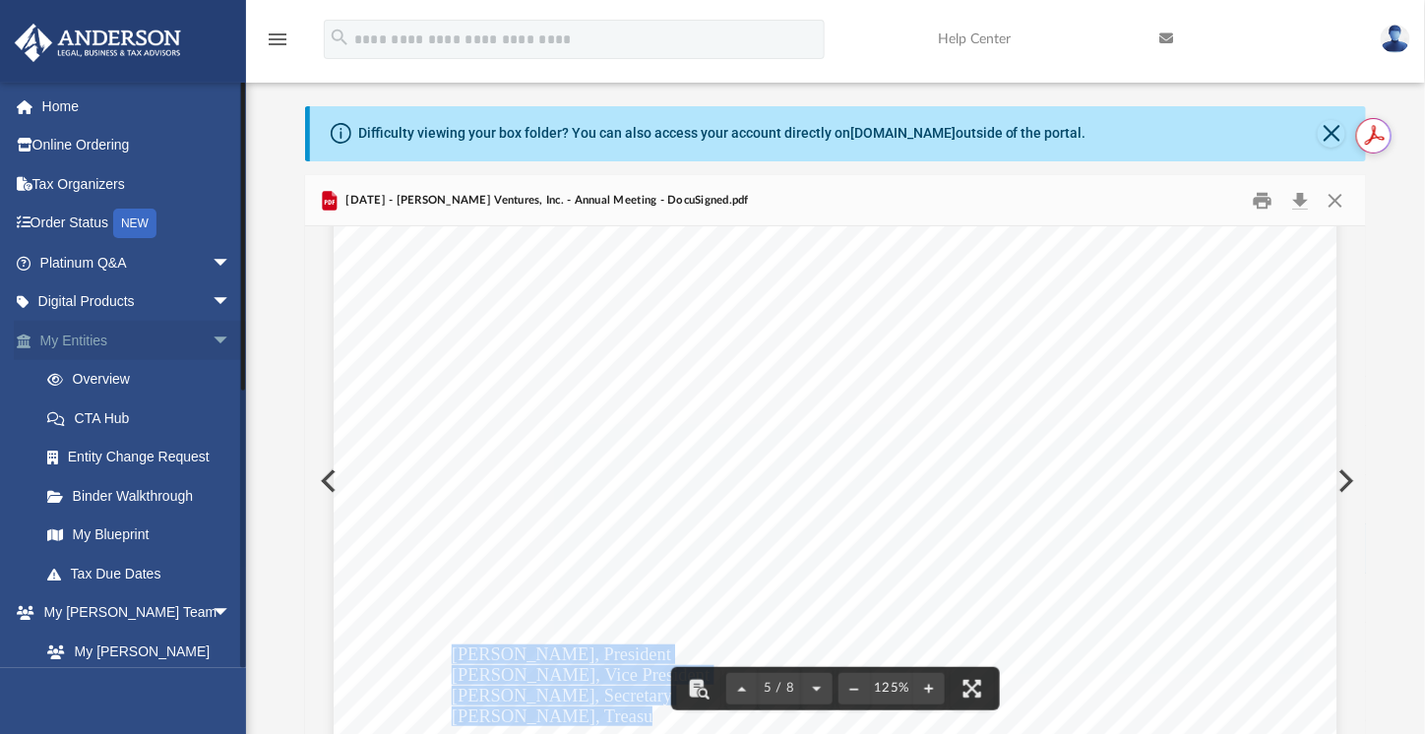
click at [213, 347] on span "arrow_drop_down" at bounding box center [231, 341] width 39 height 40
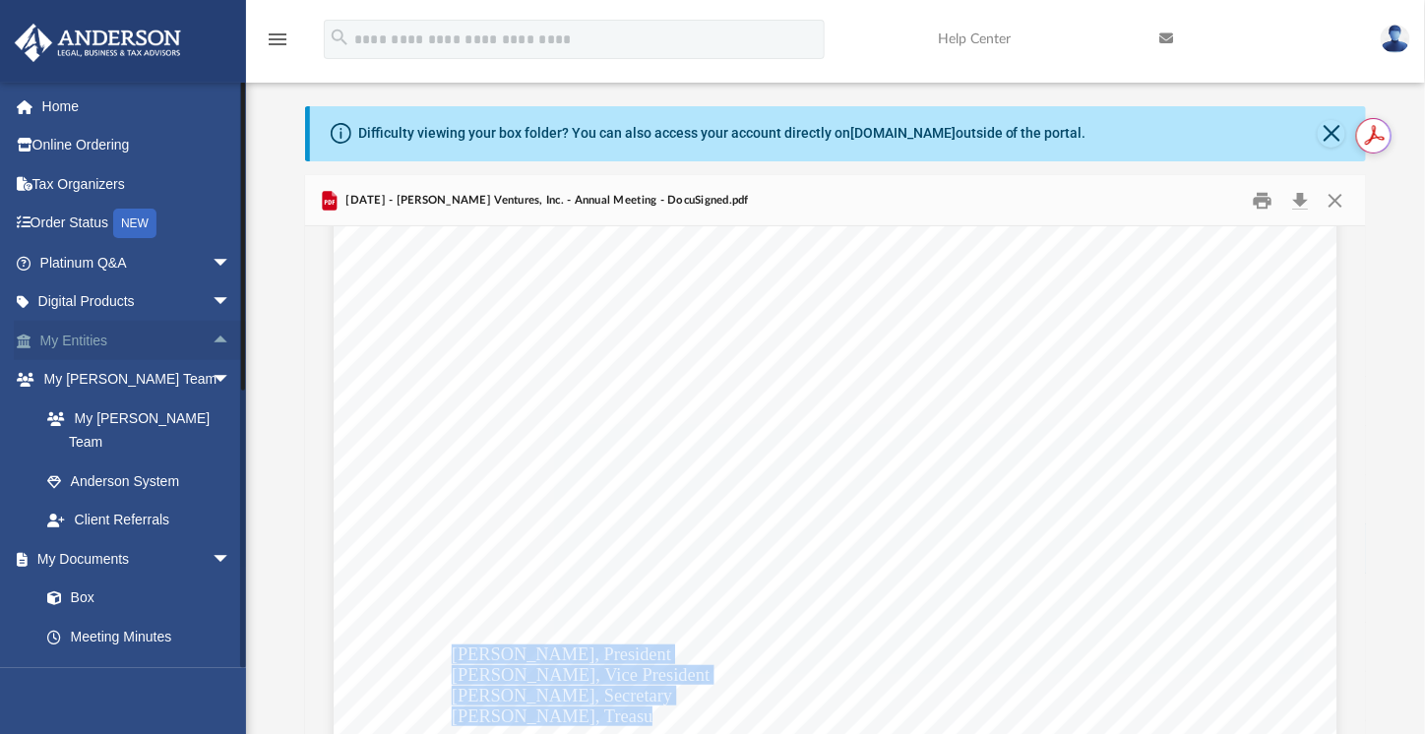
click at [212, 338] on span "arrow_drop_up" at bounding box center [231, 341] width 39 height 40
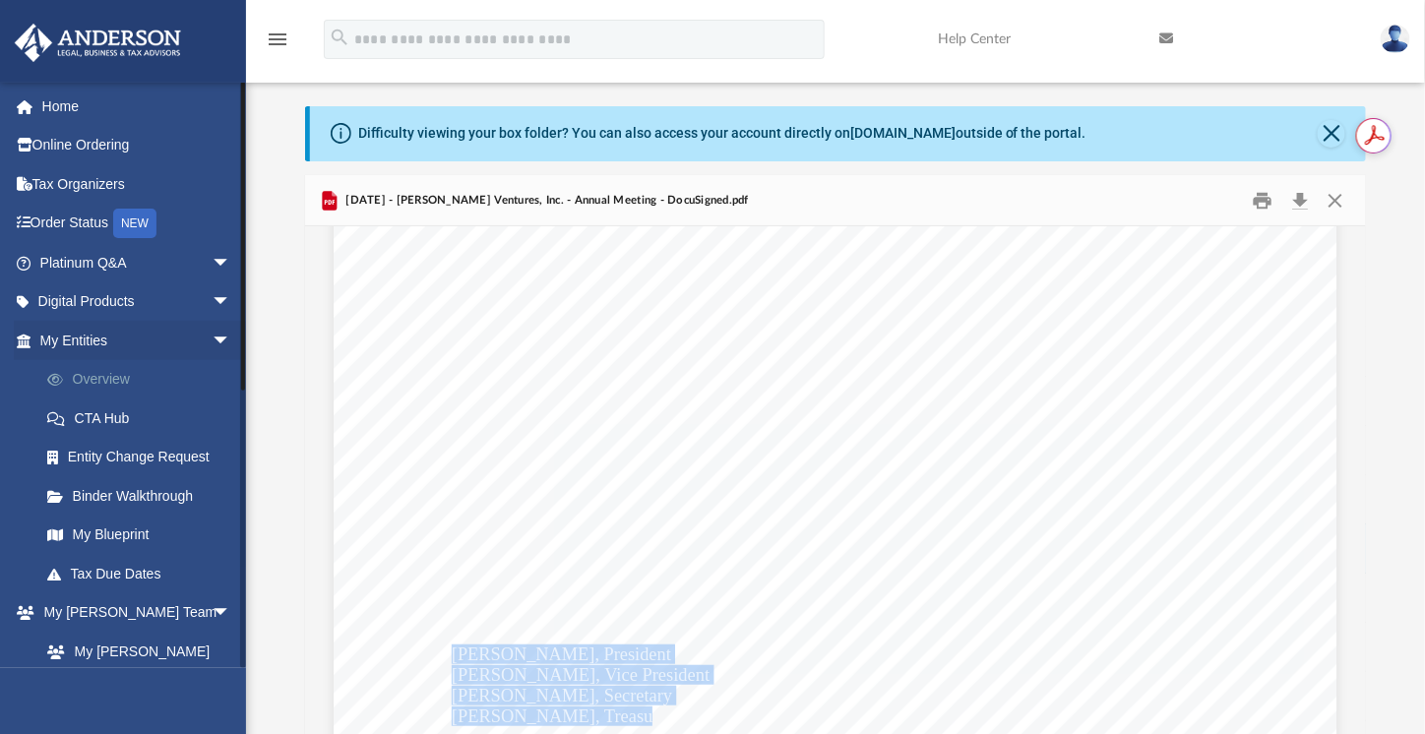
drag, startPoint x: 106, startPoint y: 384, endPoint x: 373, endPoint y: 381, distance: 266.7
click at [106, 384] on link "Overview" at bounding box center [144, 379] width 233 height 39
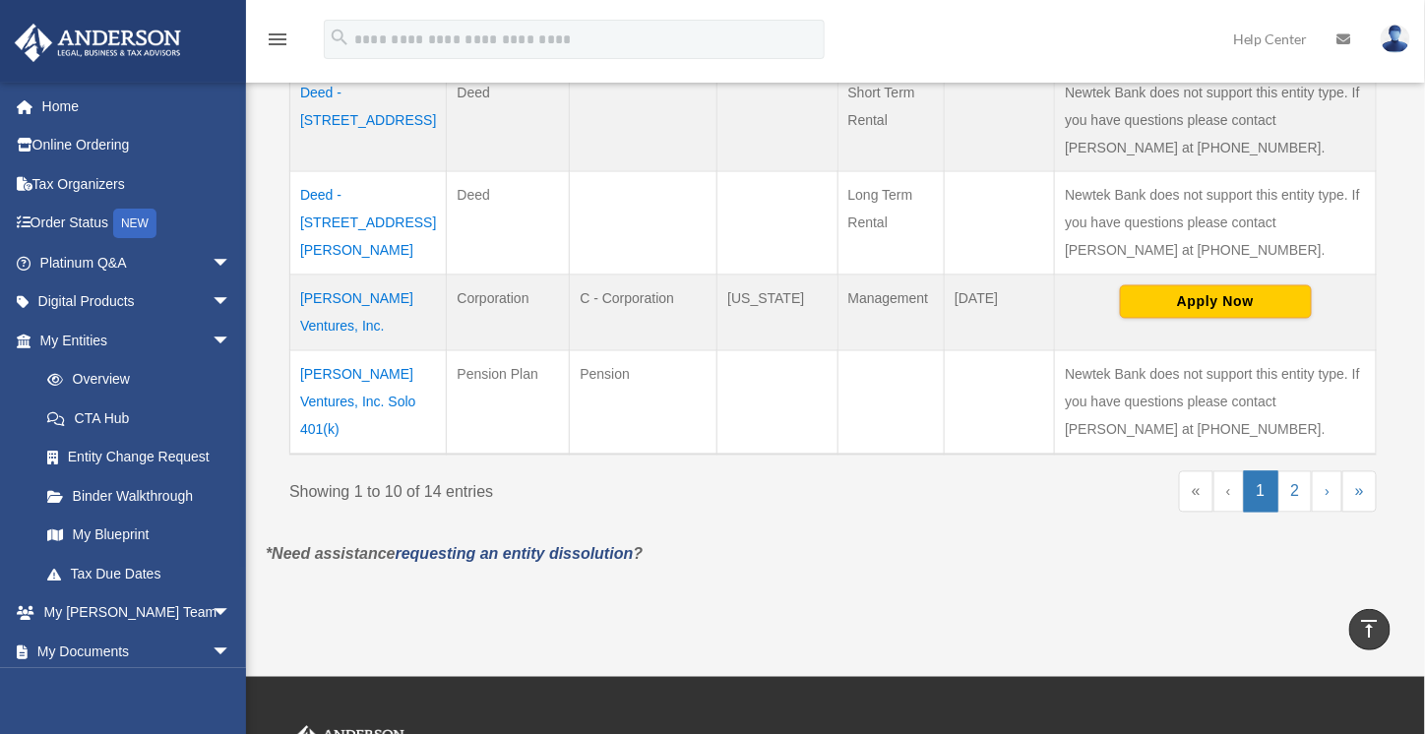
scroll to position [1148, 0]
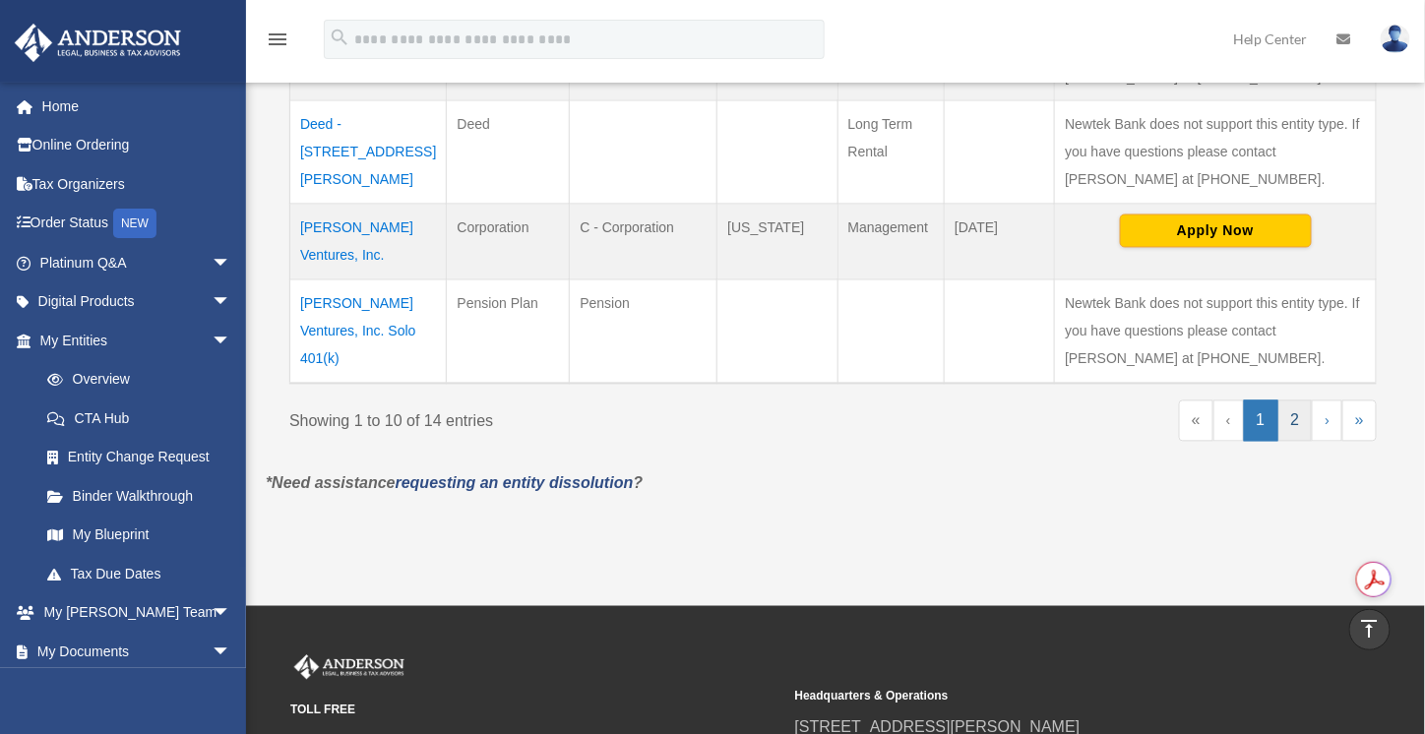
click at [1303, 402] on link "2" at bounding box center [1295, 421] width 34 height 41
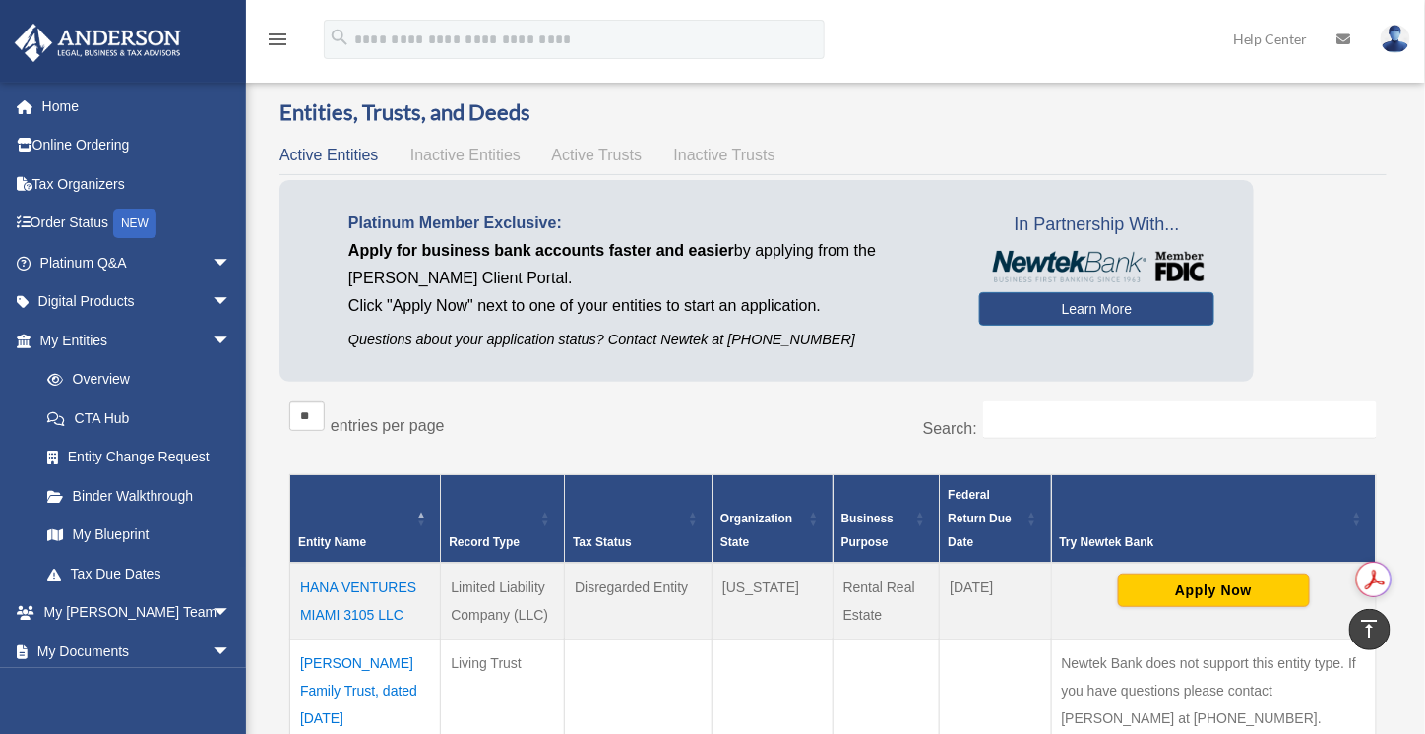
scroll to position [0, 0]
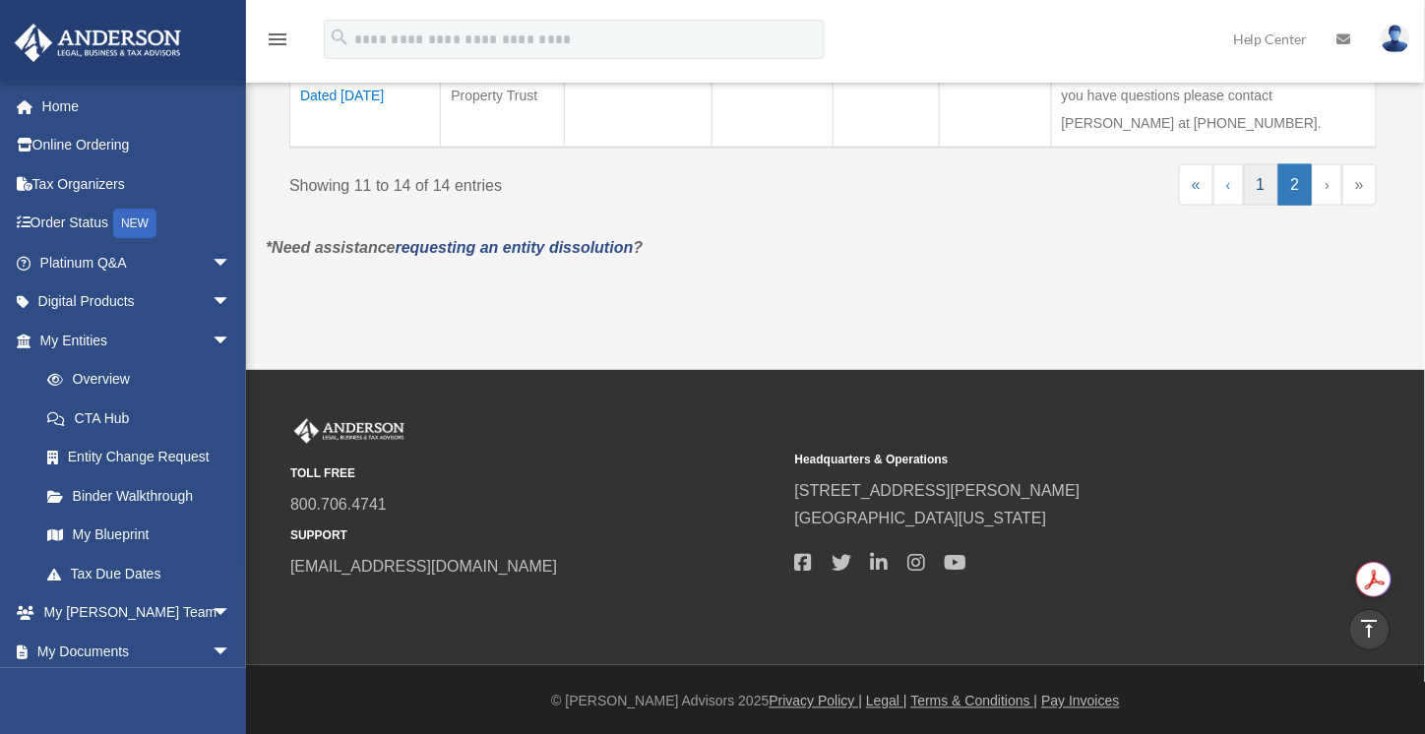
click at [1261, 192] on link "1" at bounding box center [1261, 184] width 34 height 41
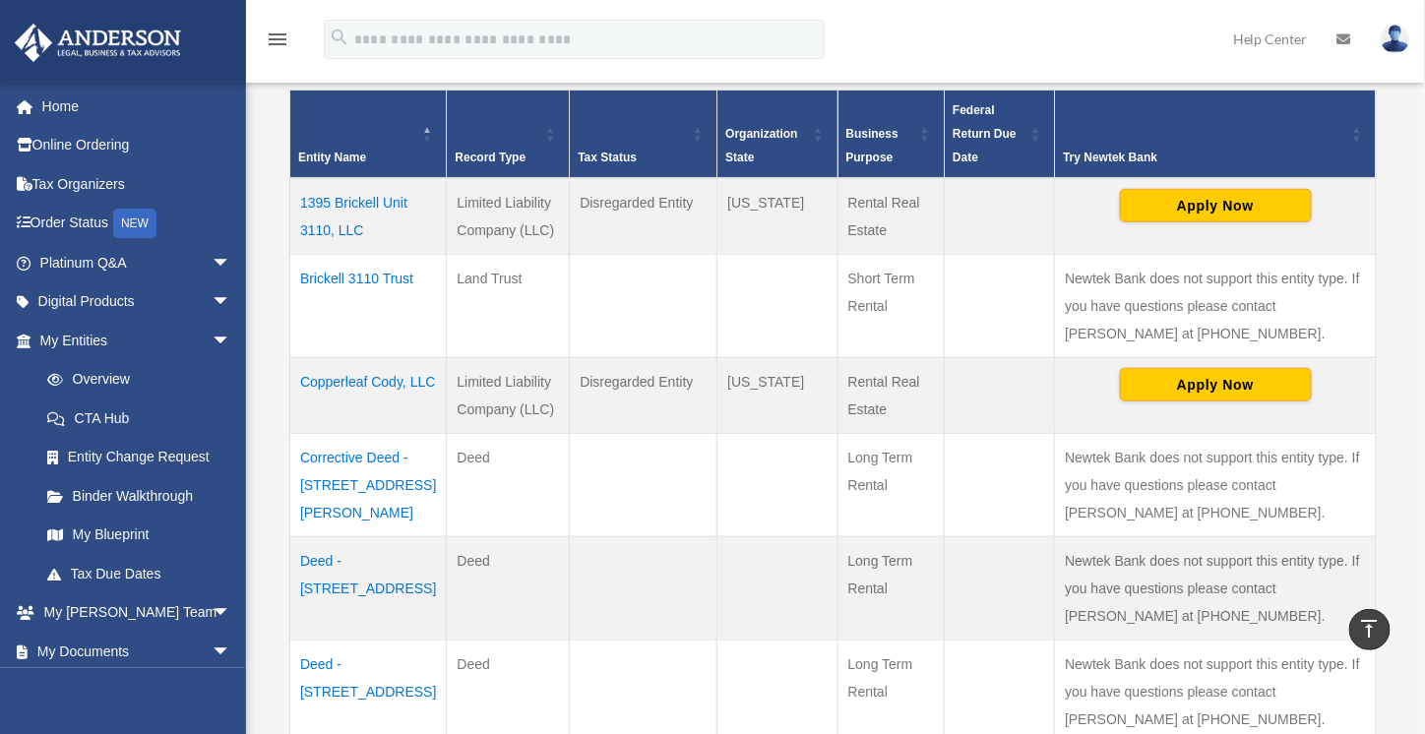
scroll to position [334, 0]
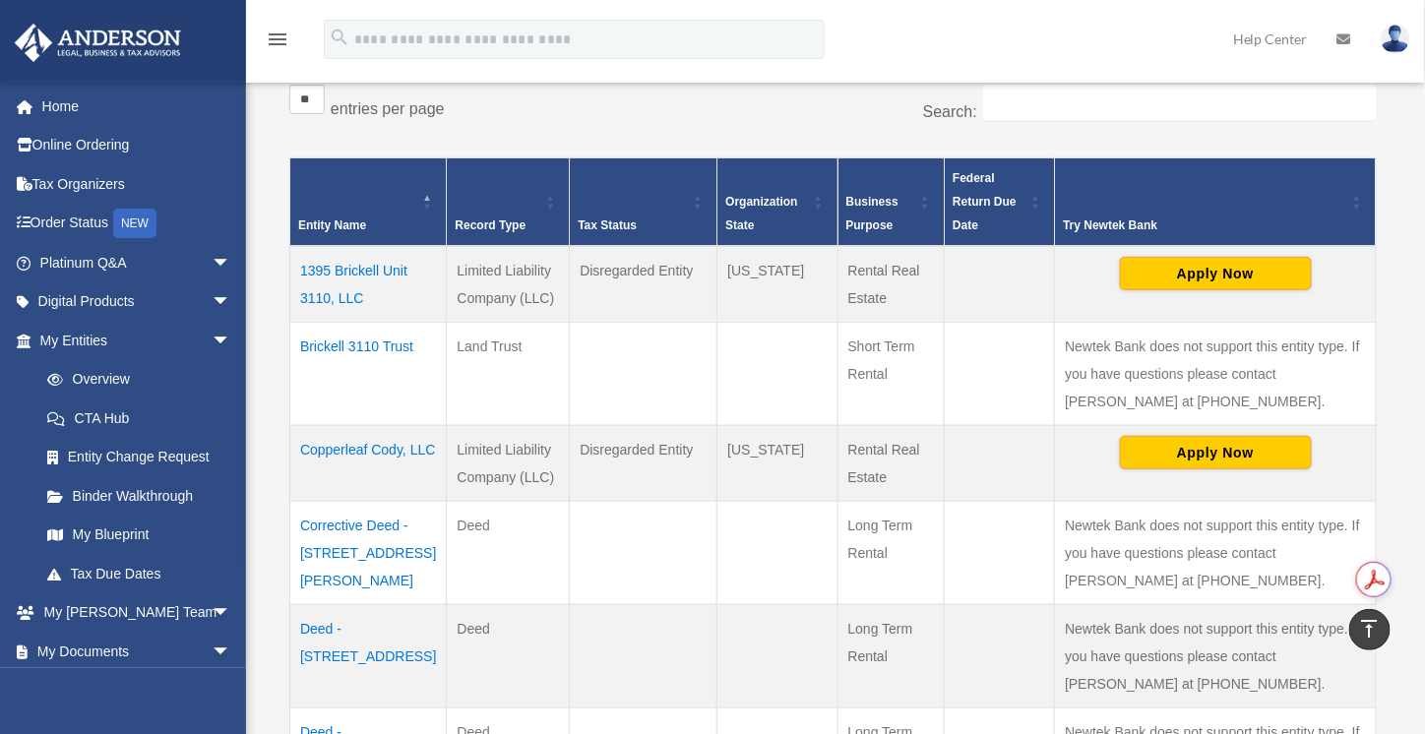
click at [395, 450] on td "Copperleaf Cody, LLC" at bounding box center [368, 463] width 156 height 76
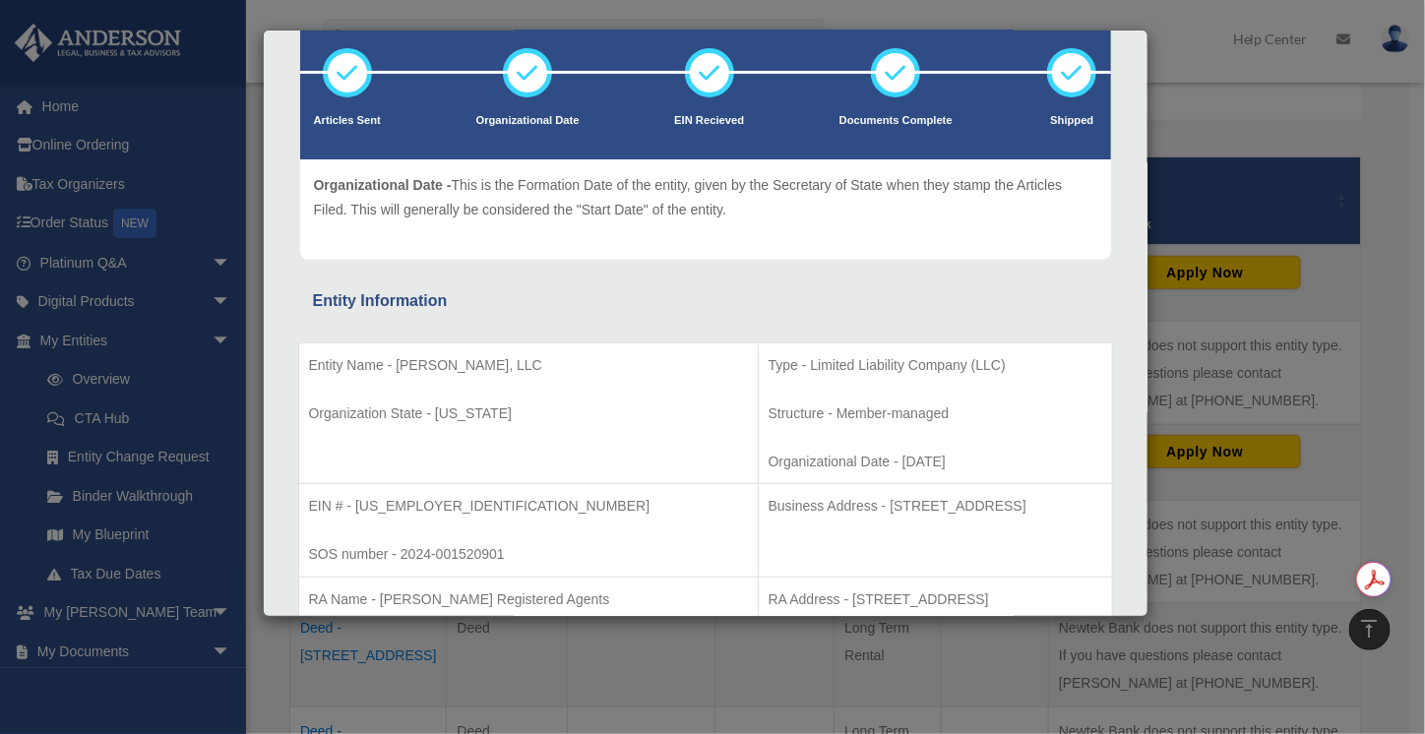
scroll to position [0, 0]
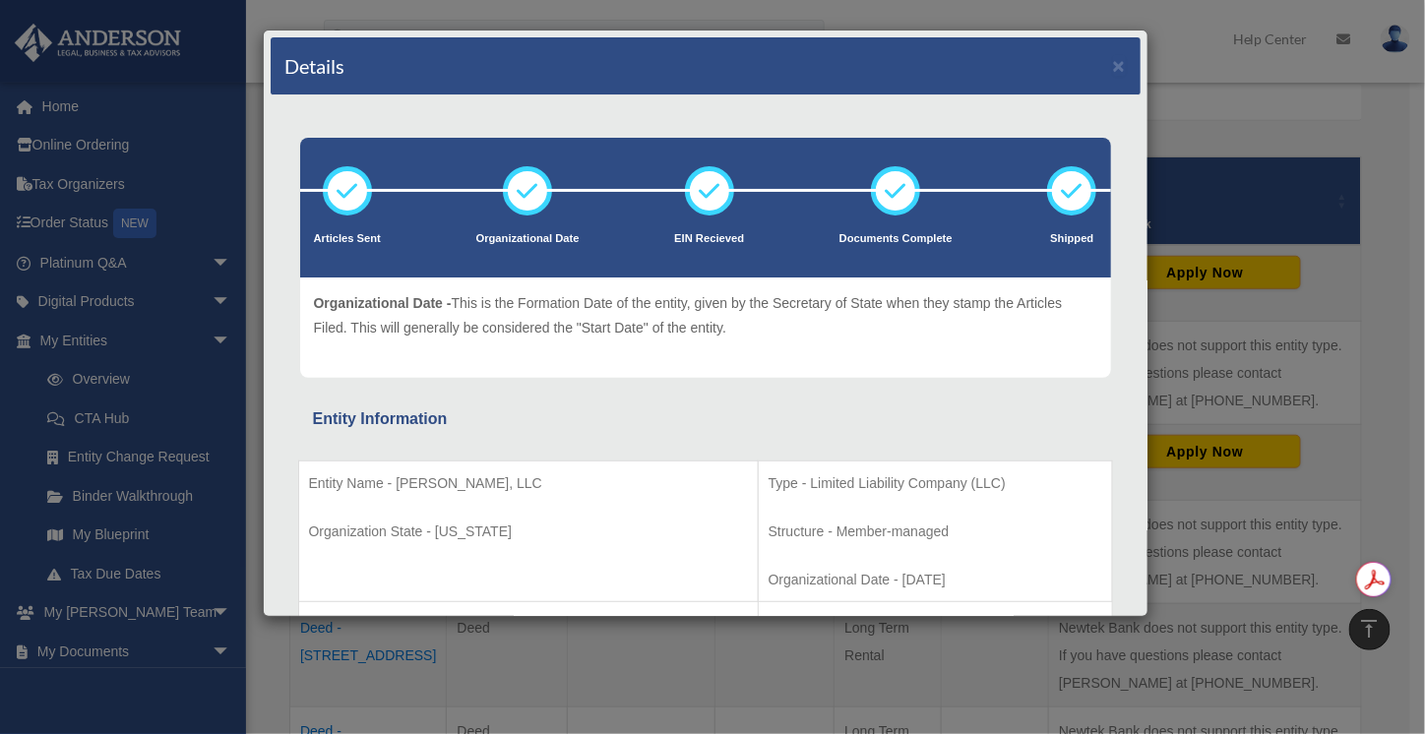
drag, startPoint x: 543, startPoint y: 483, endPoint x: 418, endPoint y: 484, distance: 125.0
click at [395, 487] on p "Entity Name - Copperleaf Cody, LLC" at bounding box center [528, 483] width 439 height 25
copy p "Copperleaf Cody, LLC"
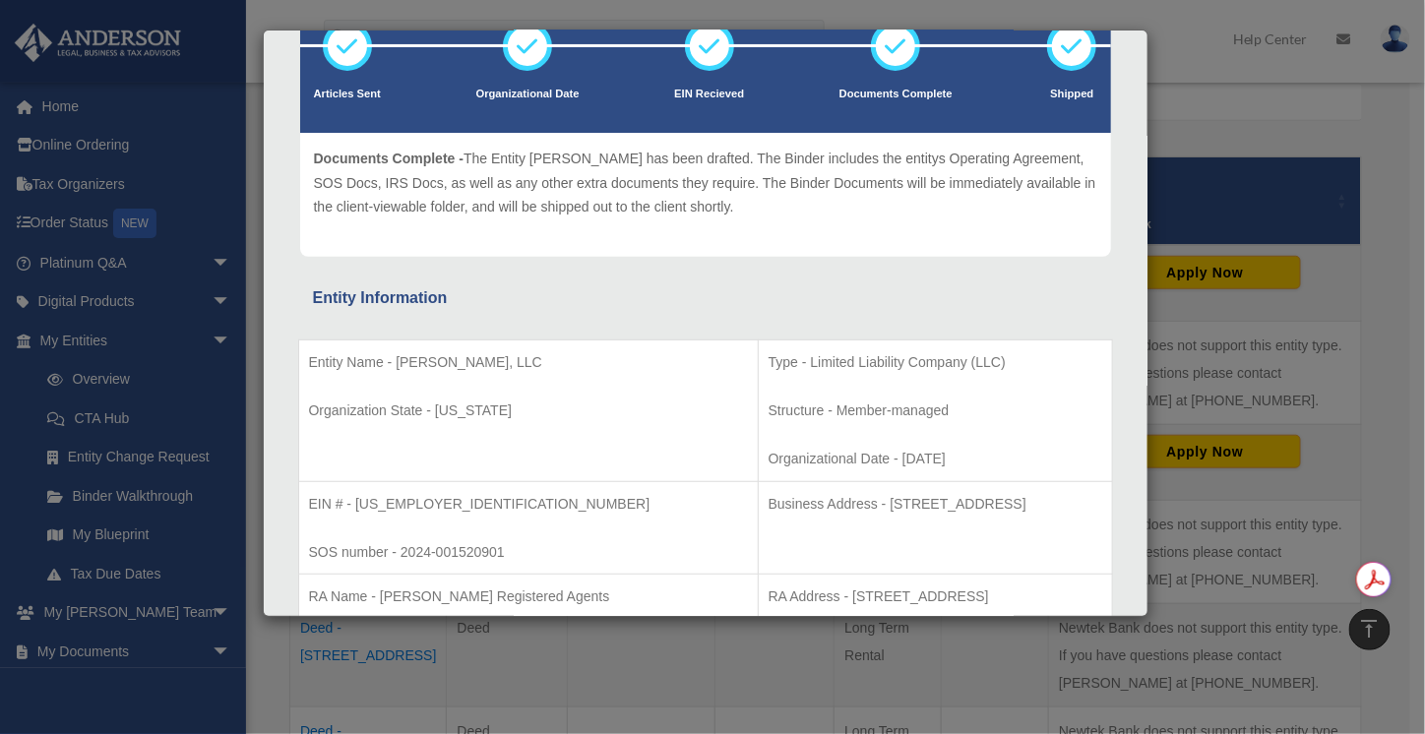
scroll to position [328, 0]
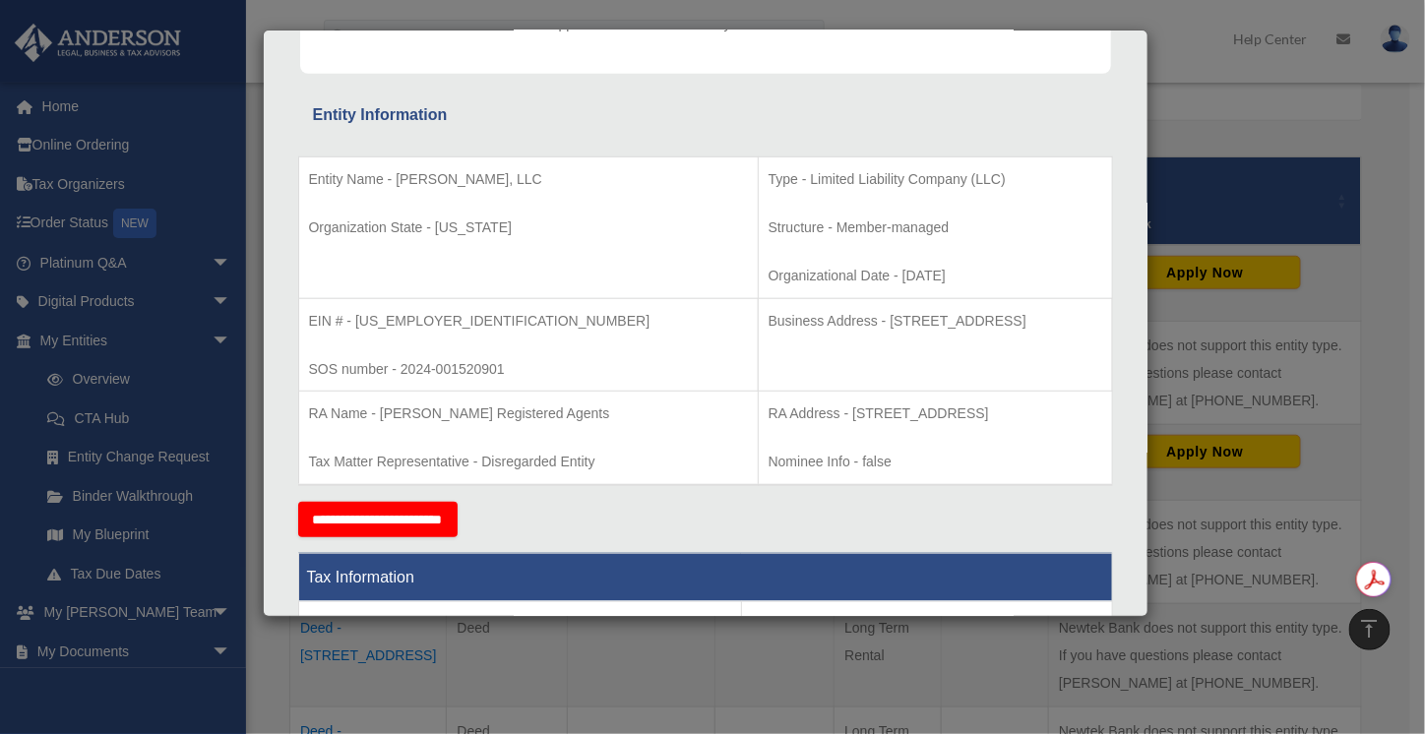
click at [887, 378] on td "Business Address - 1718 Capitol Ave., Cheyenne, WY 82001" at bounding box center [935, 344] width 354 height 93
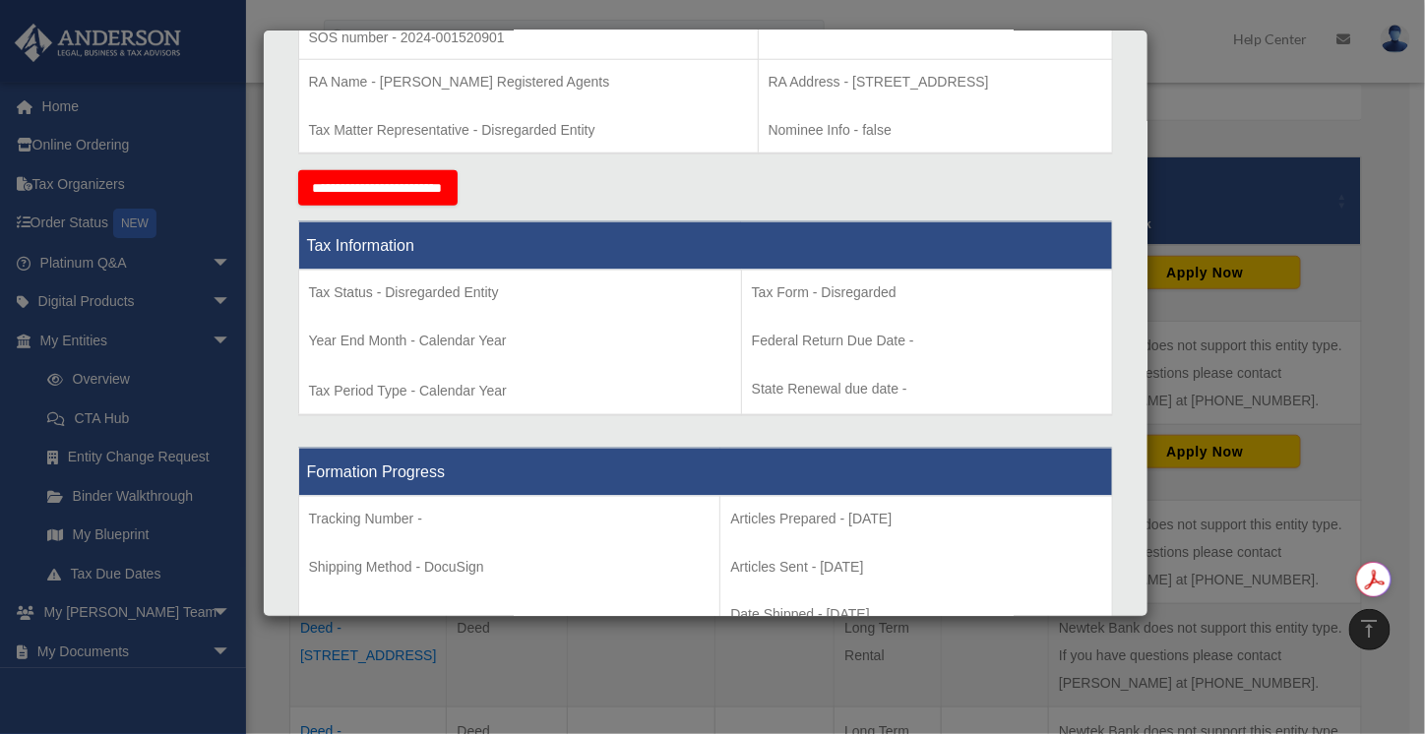
scroll to position [167, 0]
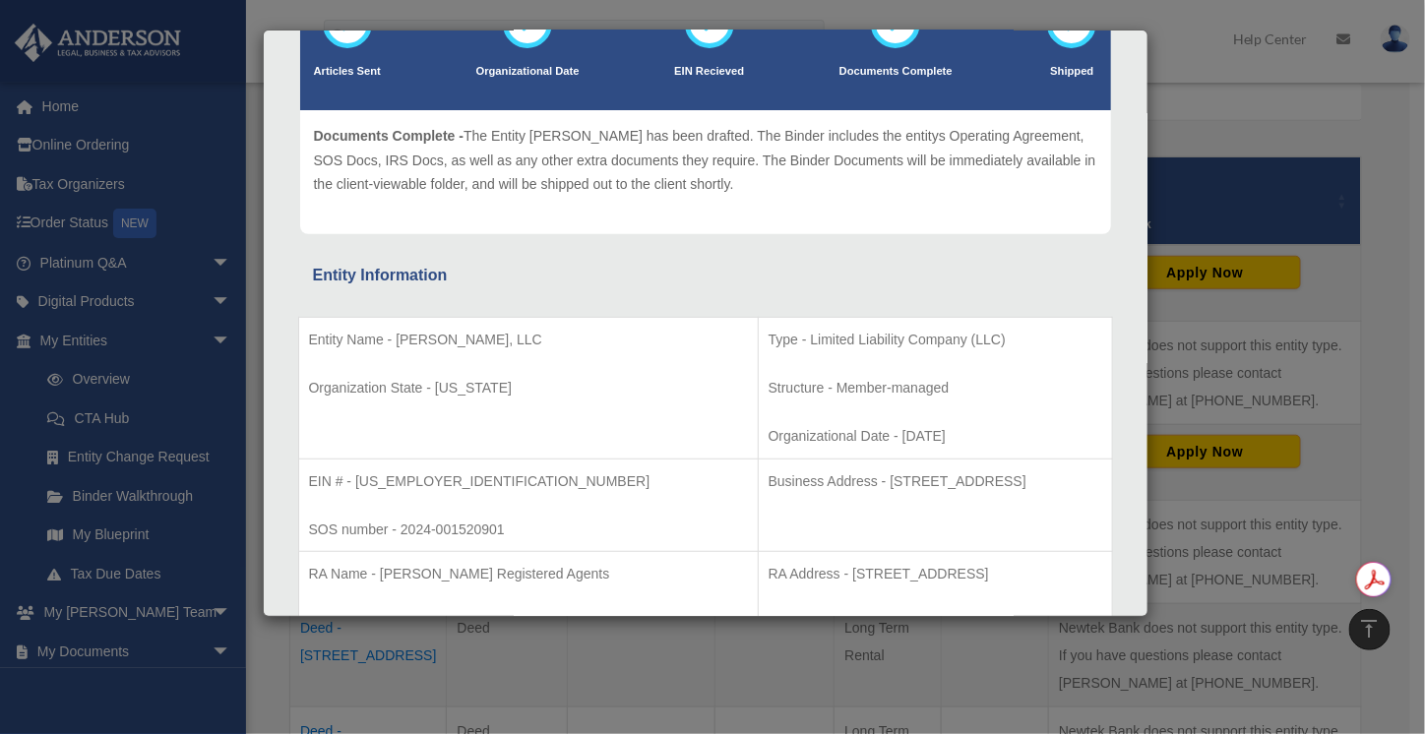
click at [204, 339] on div "Details × Articles Sent Organizational Date" at bounding box center [712, 367] width 1425 height 734
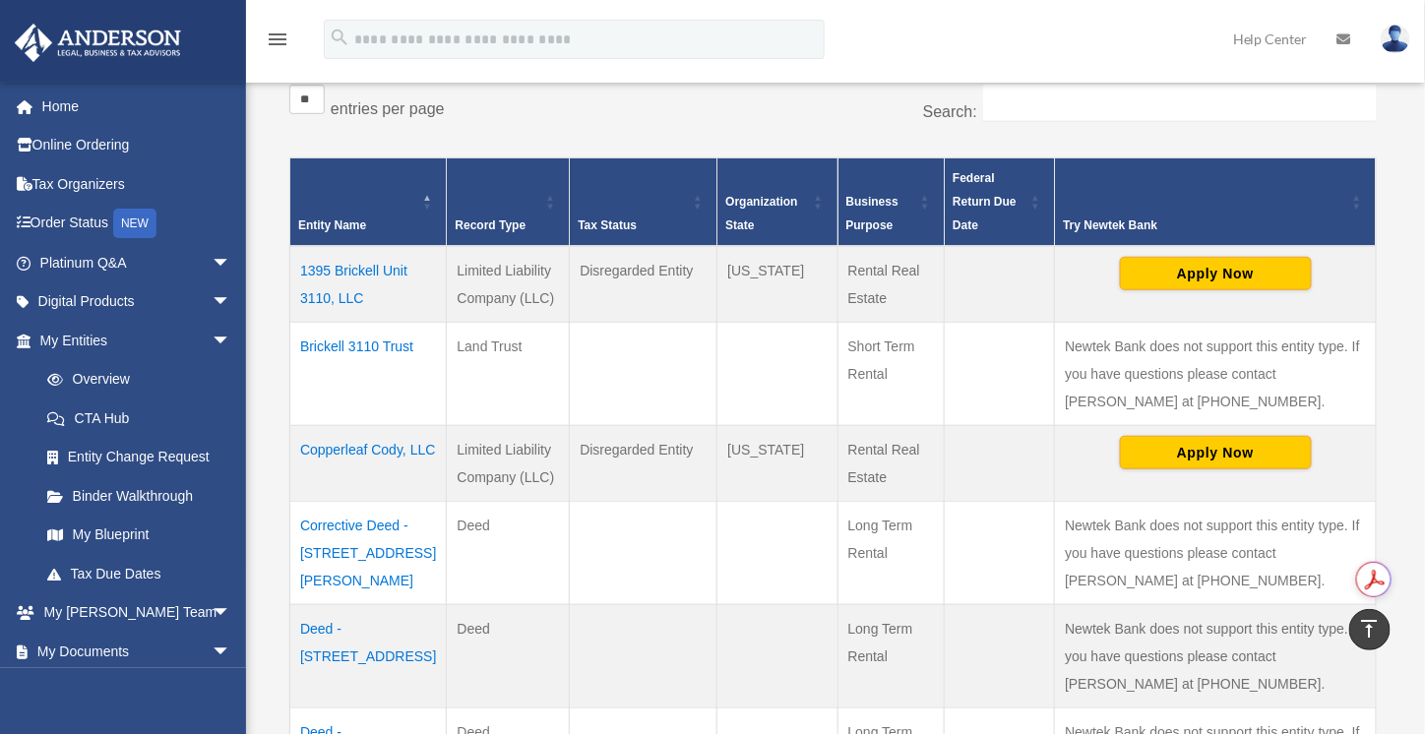
click at [360, 300] on td "1395 Brickell Unit 3110, LLC" at bounding box center [368, 284] width 156 height 77
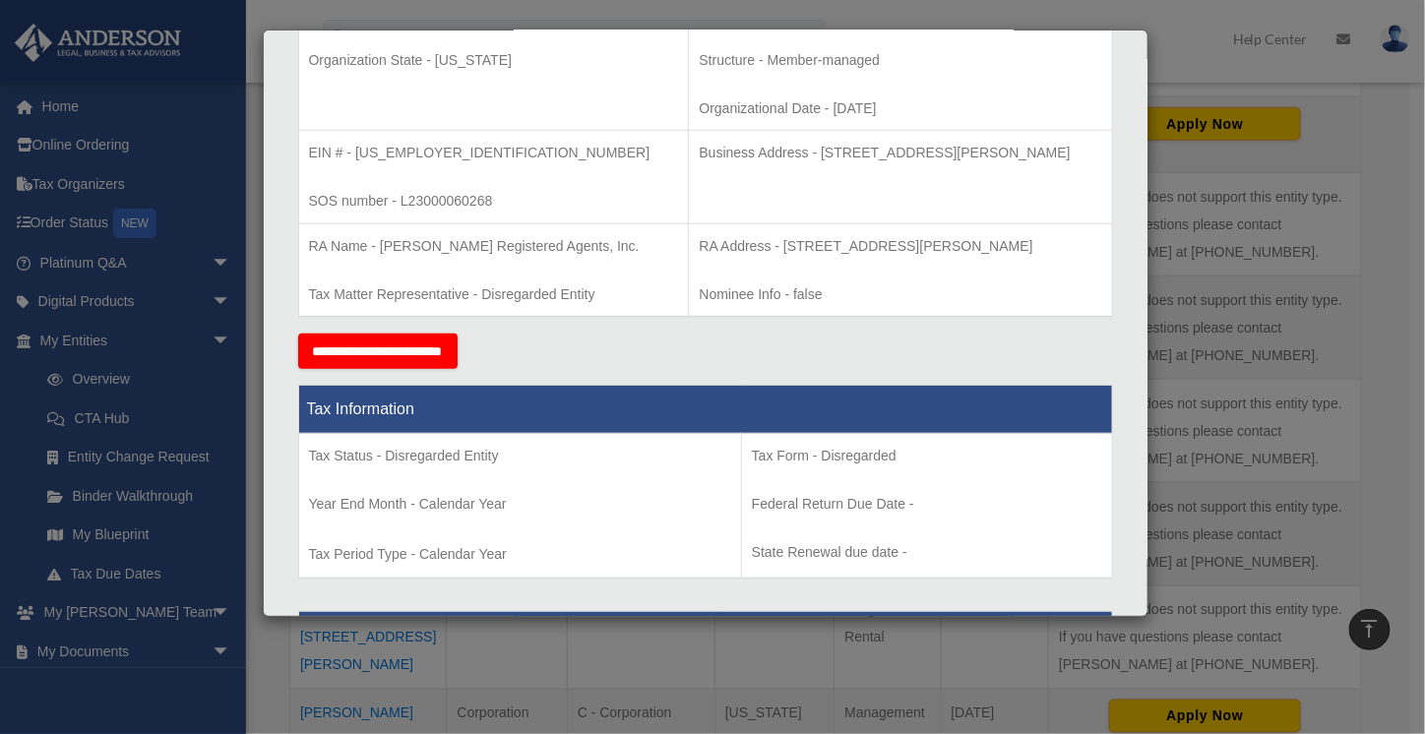
scroll to position [0, 0]
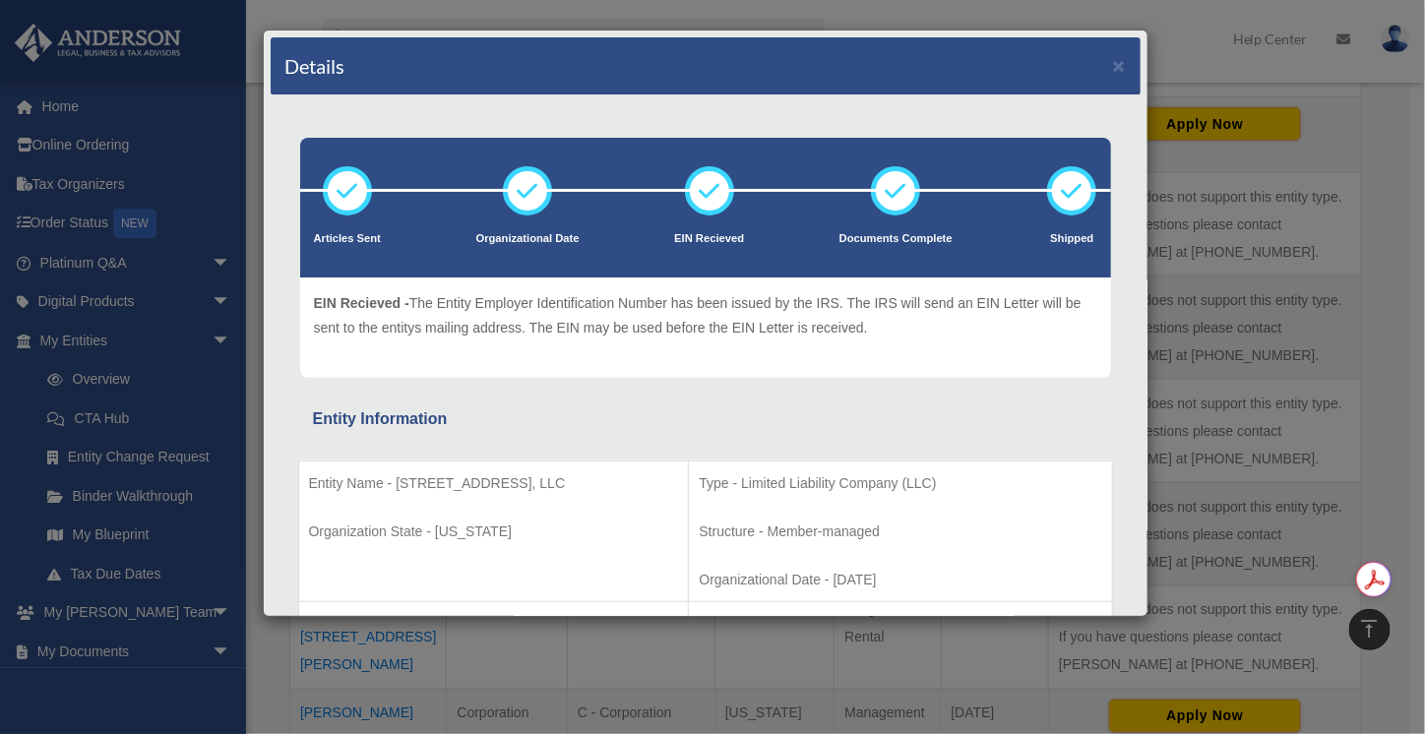
click at [202, 615] on div "Details × Articles Sent Organizational Date" at bounding box center [712, 367] width 1425 height 734
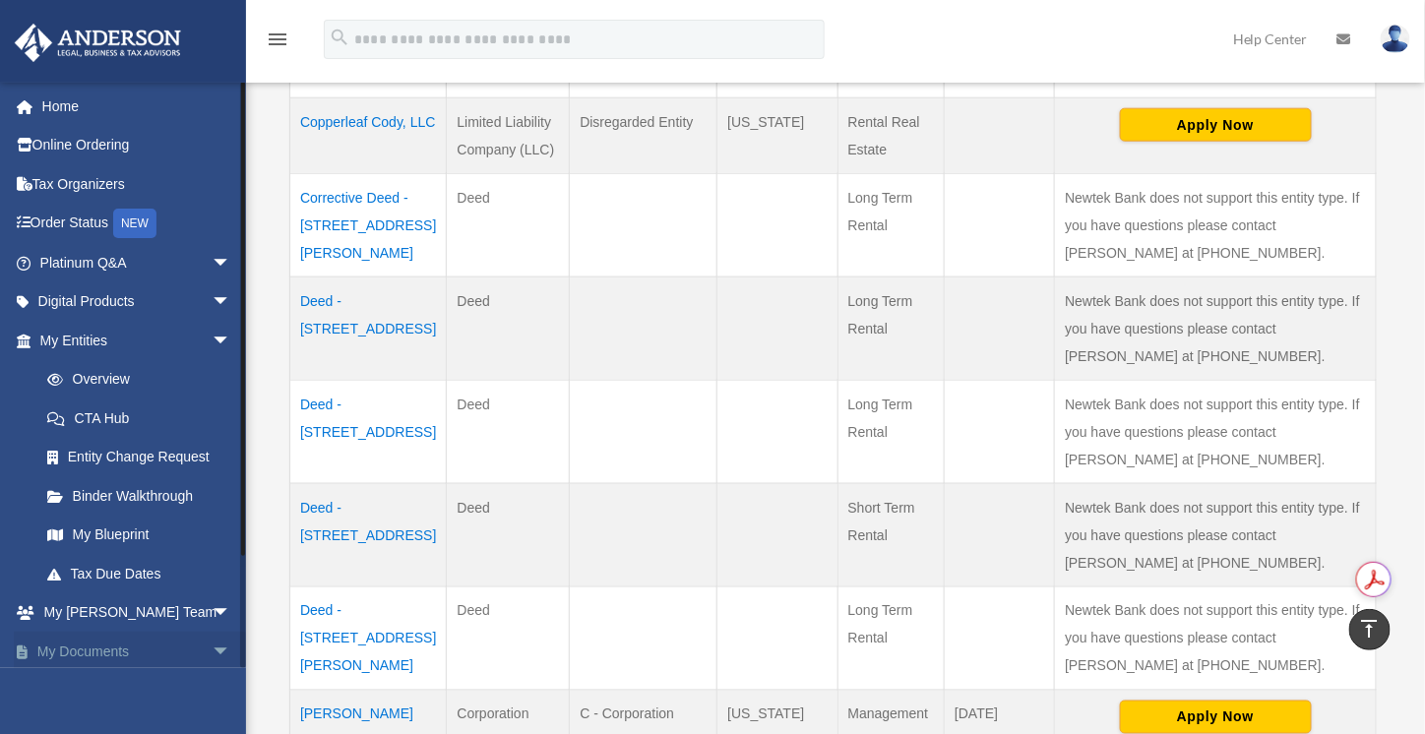
click at [212, 649] on span "arrow_drop_down" at bounding box center [231, 652] width 39 height 40
click at [212, 653] on span "arrow_drop_up" at bounding box center [231, 652] width 39 height 40
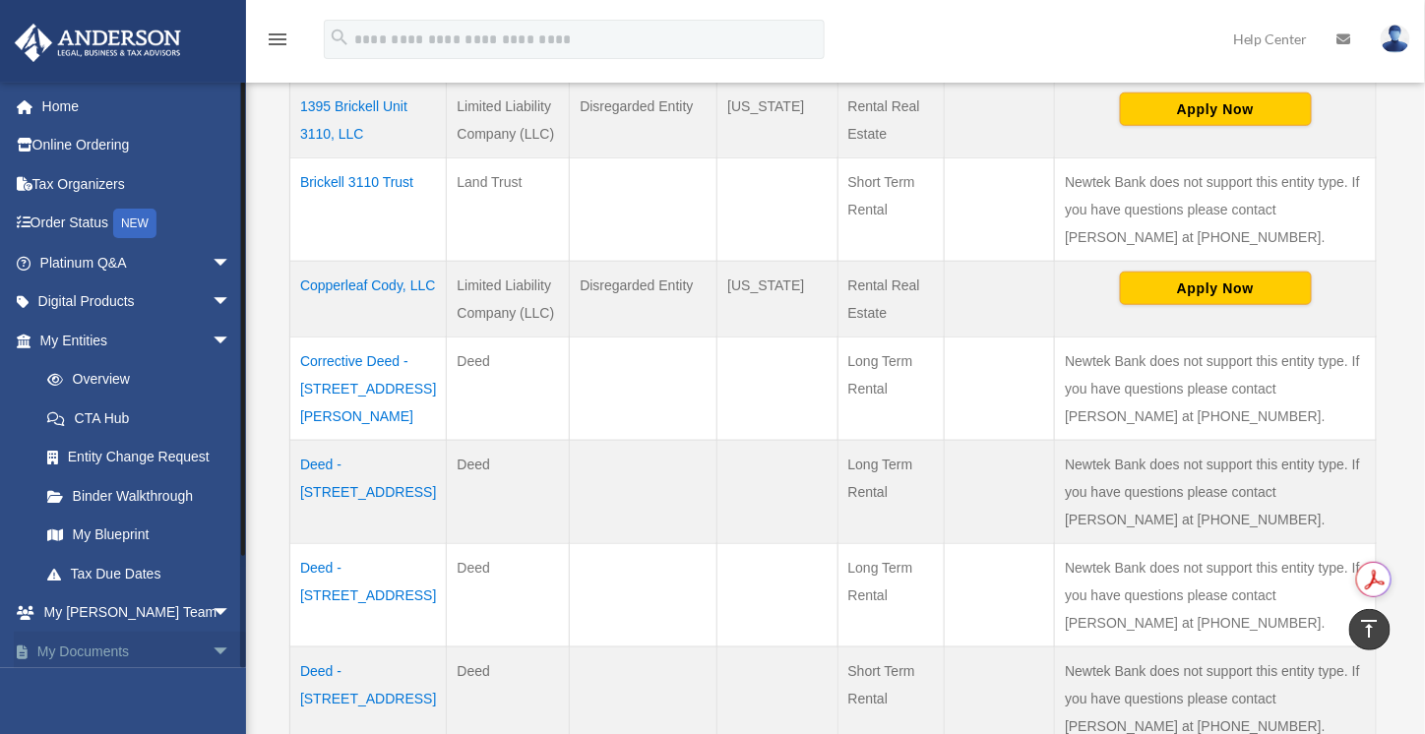
click at [212, 655] on span "arrow_drop_down" at bounding box center [231, 652] width 39 height 40
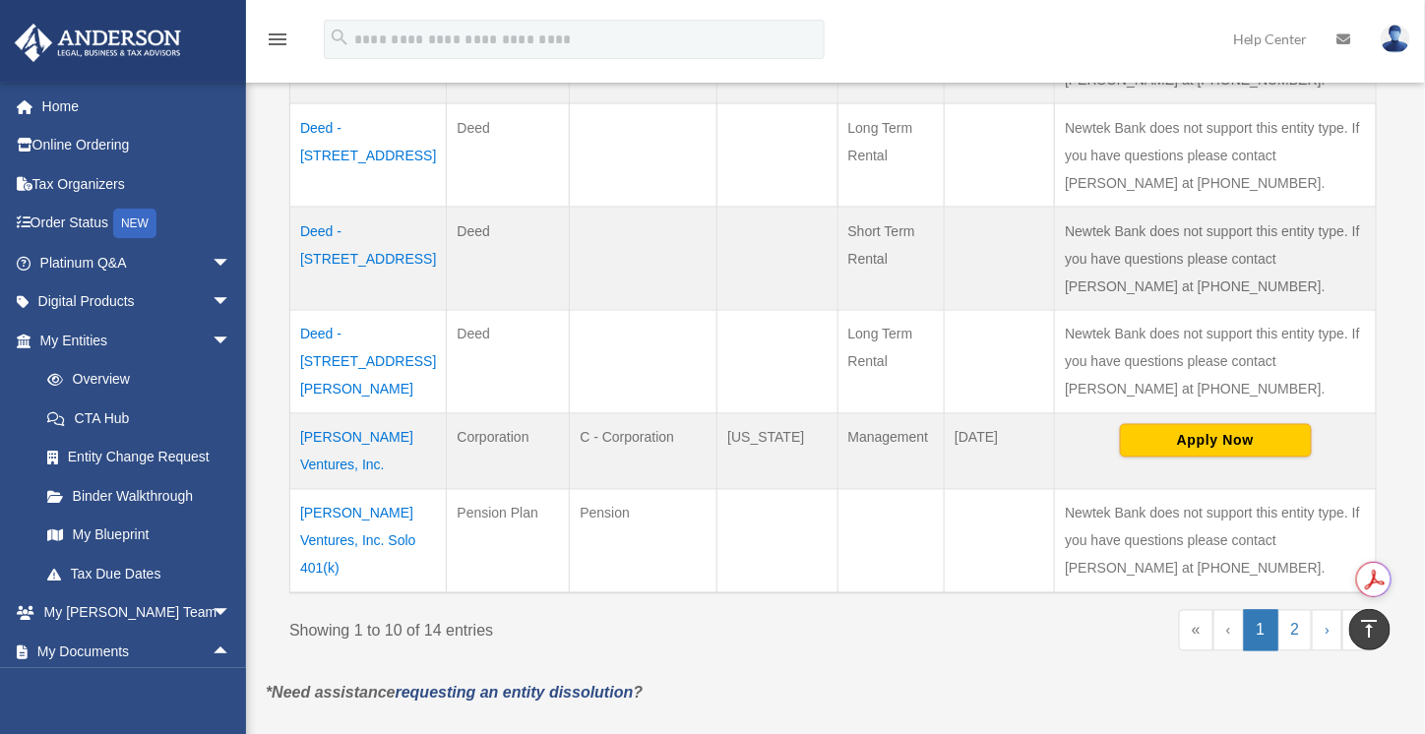
scroll to position [990, 0]
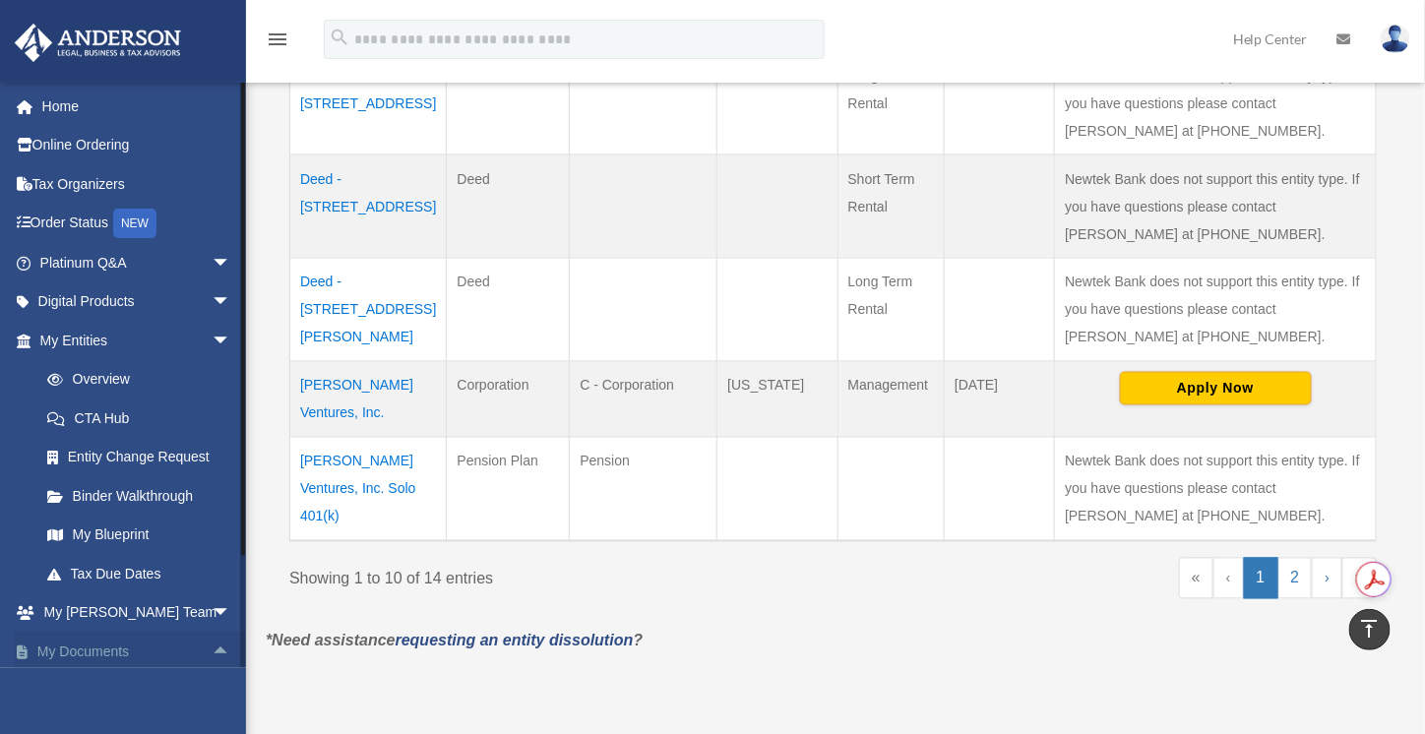
click at [80, 651] on link "My Documents arrow_drop_up" at bounding box center [137, 651] width 247 height 39
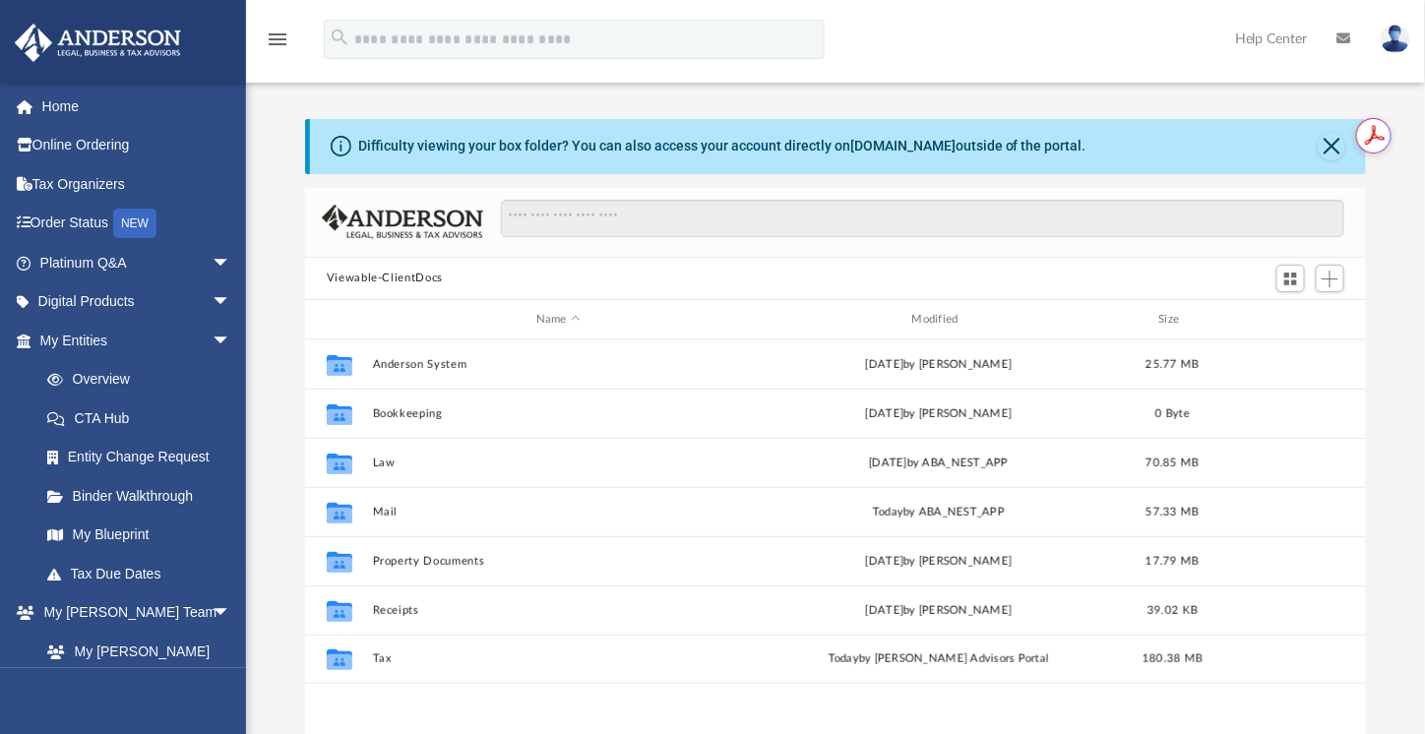
scroll to position [432, 1047]
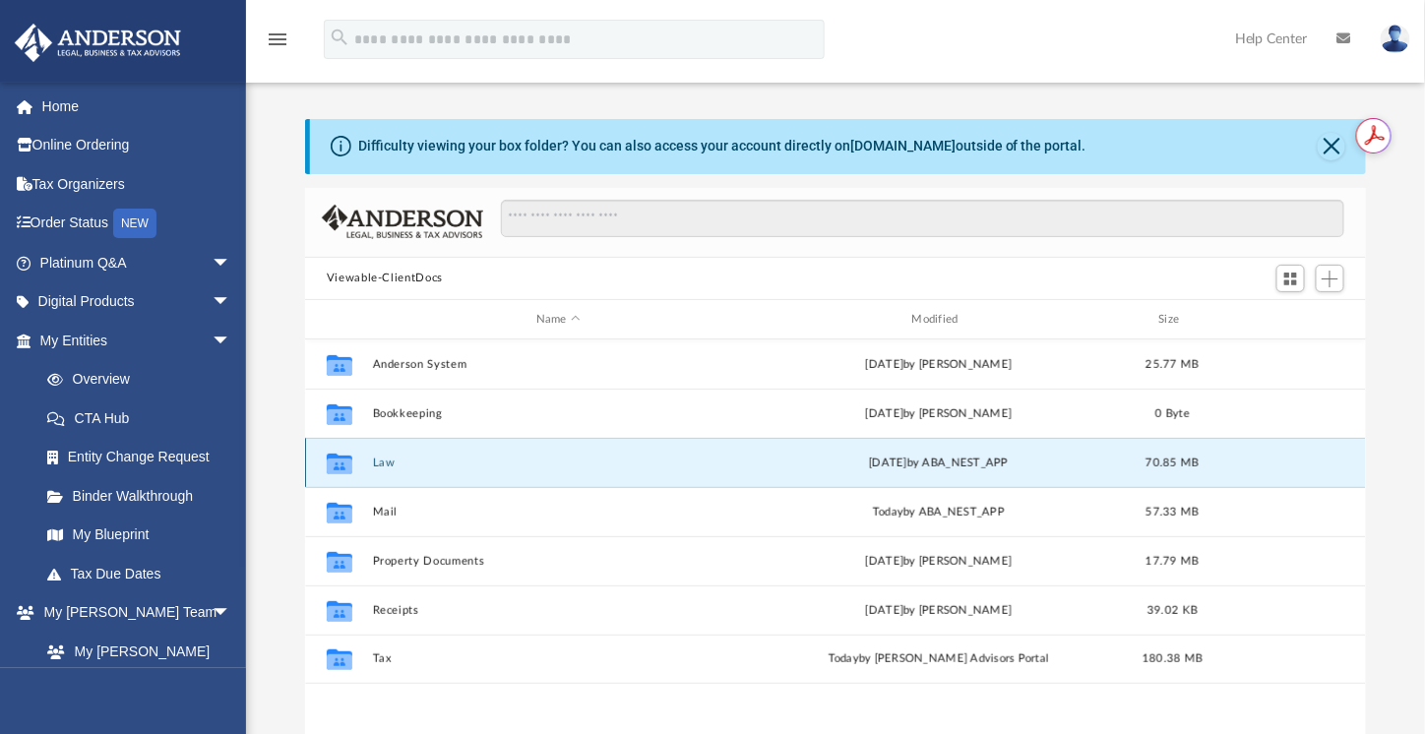
click at [380, 465] on button "Law" at bounding box center [558, 463] width 372 height 13
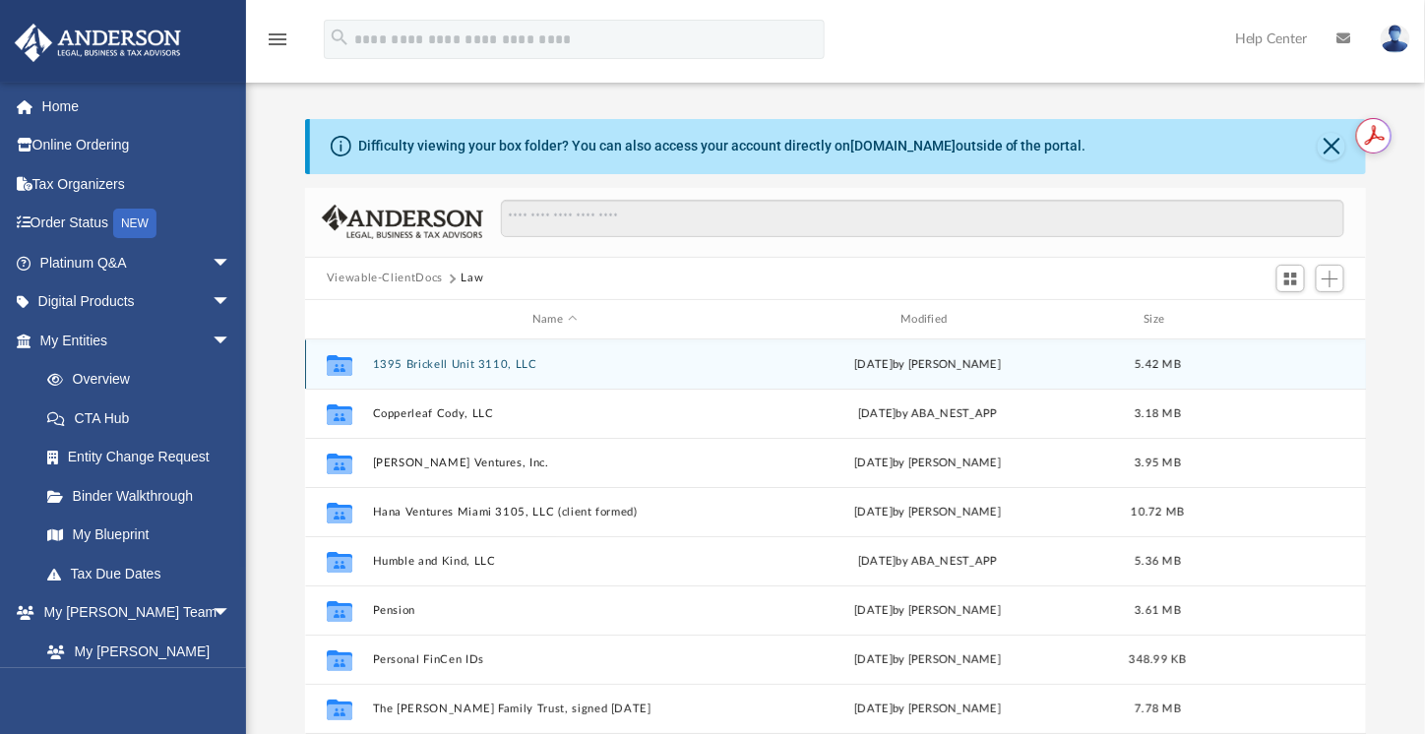
click at [513, 365] on button "1395 Brickell Unit 3110, LLC" at bounding box center [554, 364] width 364 height 13
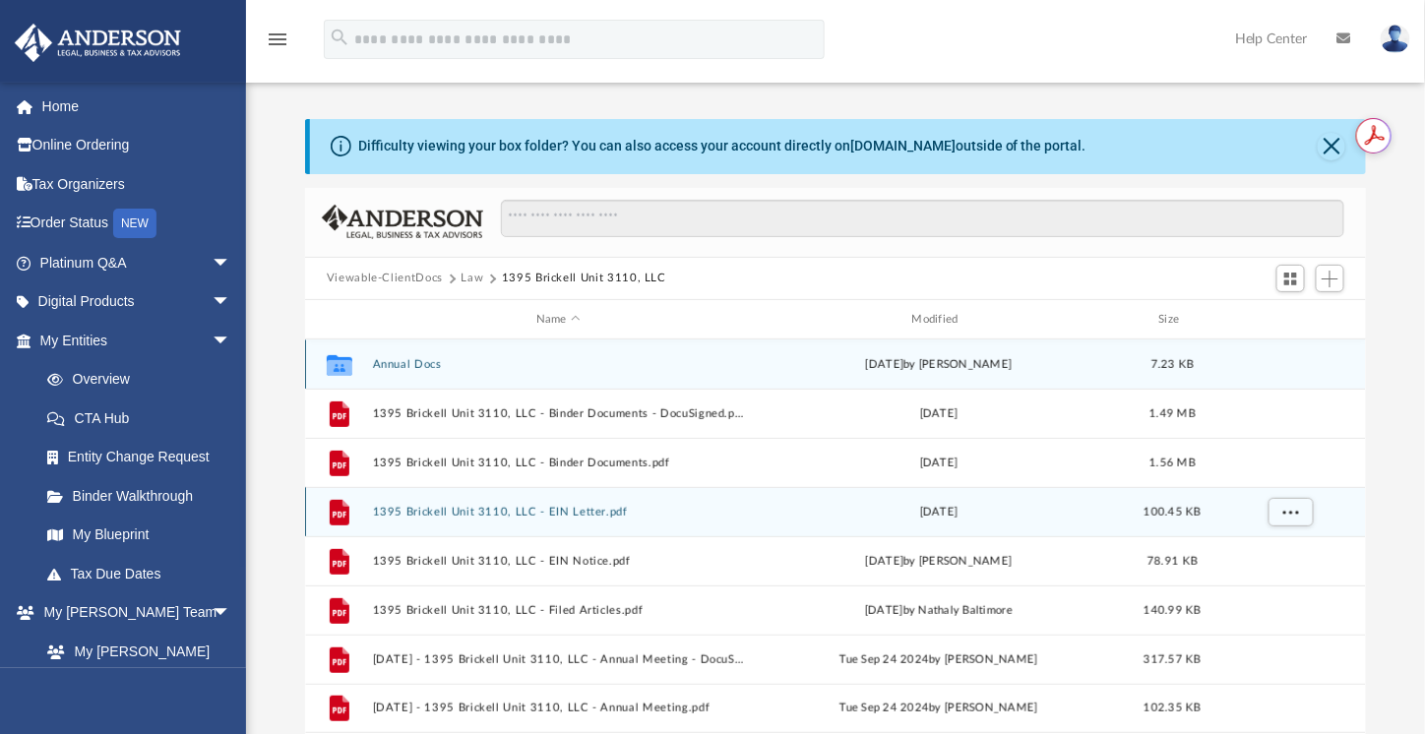
scroll to position [163, 0]
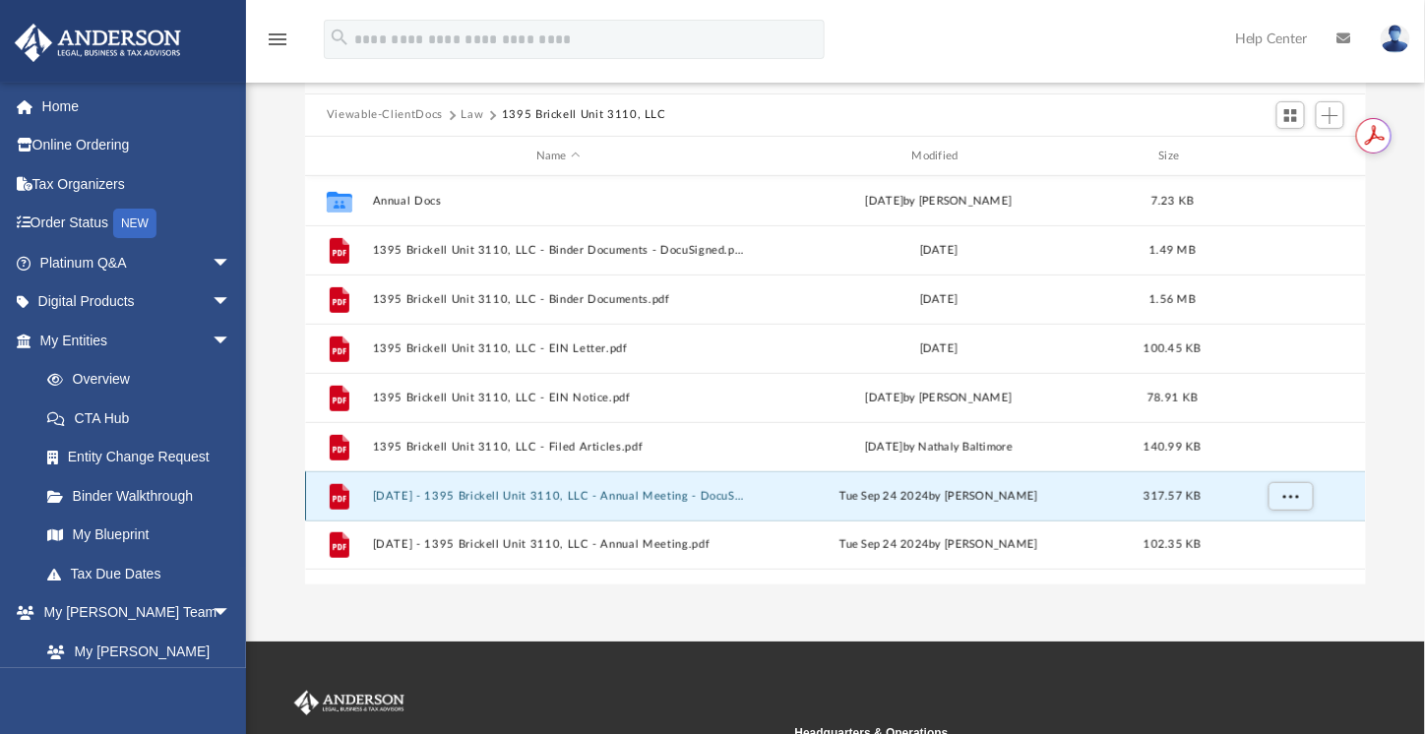
click at [669, 500] on button "[DATE] - 1395 Brickell Unit 3110, LLC - Annual Meeting - DocuSigned.pdf" at bounding box center [558, 496] width 372 height 13
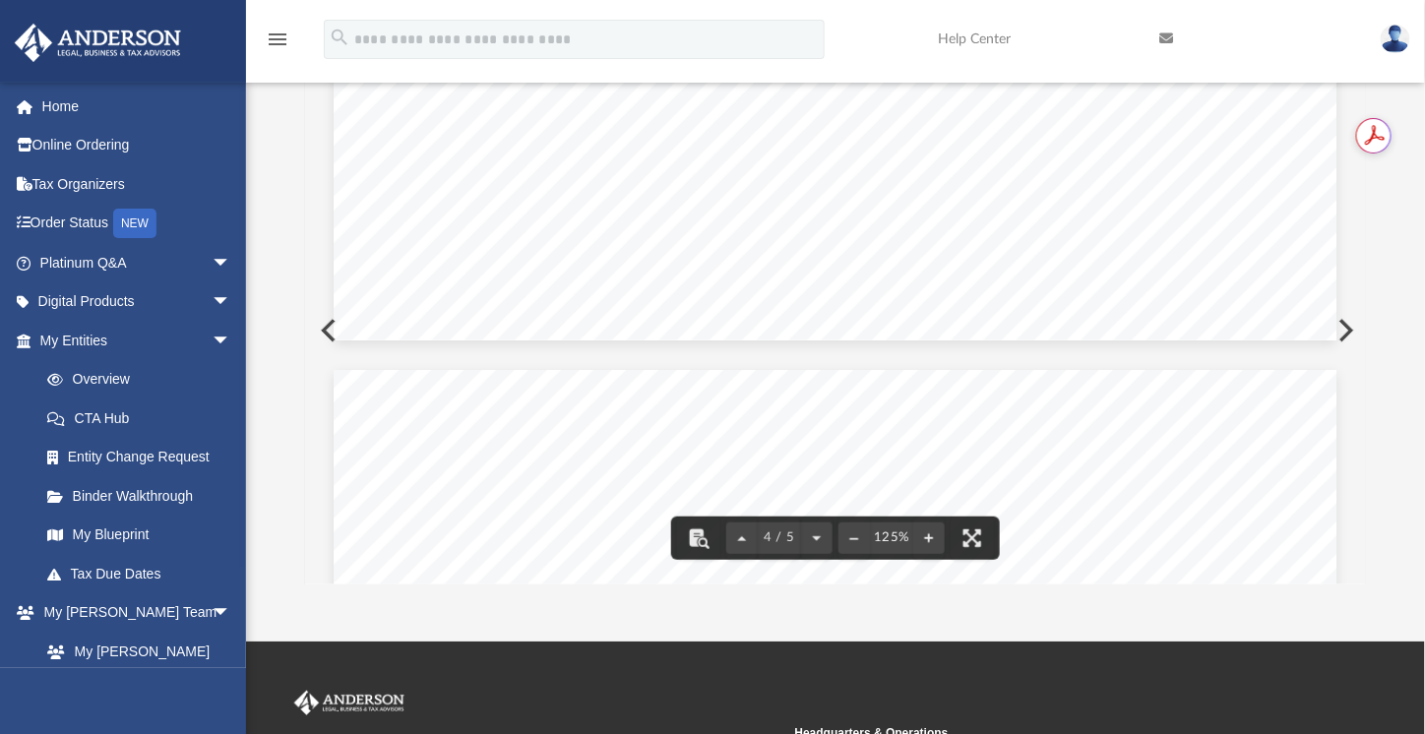
scroll to position [3444, 0]
